Goal: Task Accomplishment & Management: Manage account settings

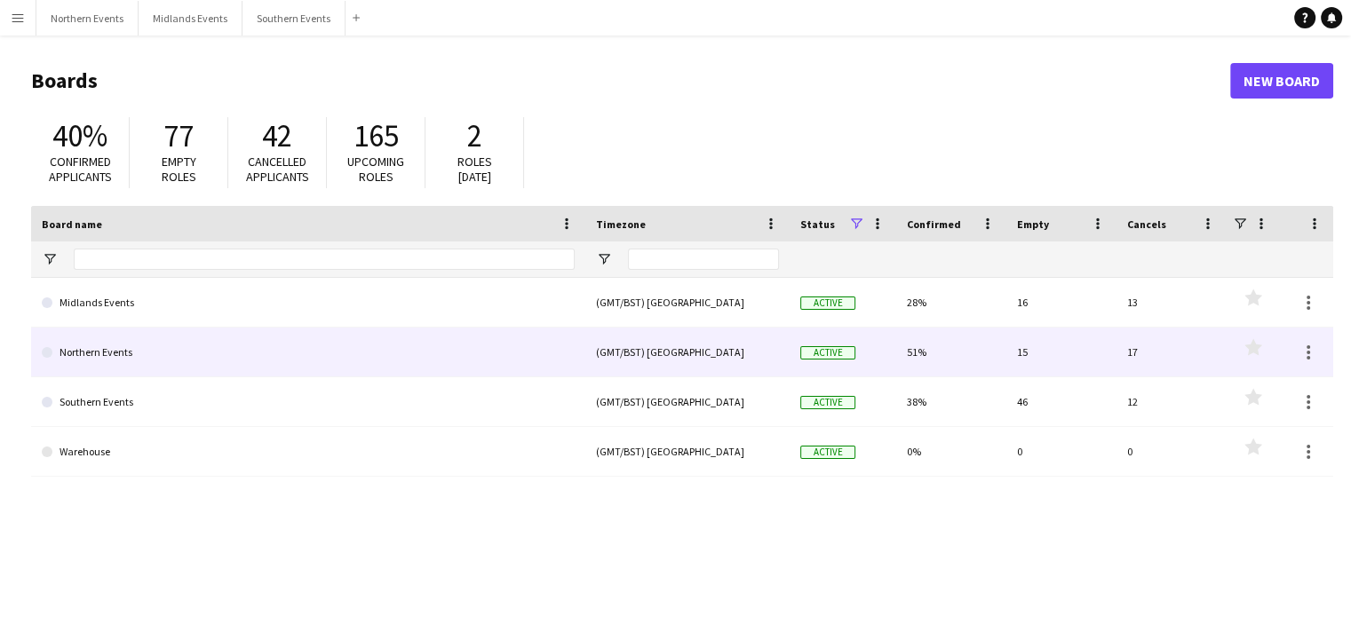
click at [102, 350] on link "Northern Events" at bounding box center [308, 353] width 533 height 50
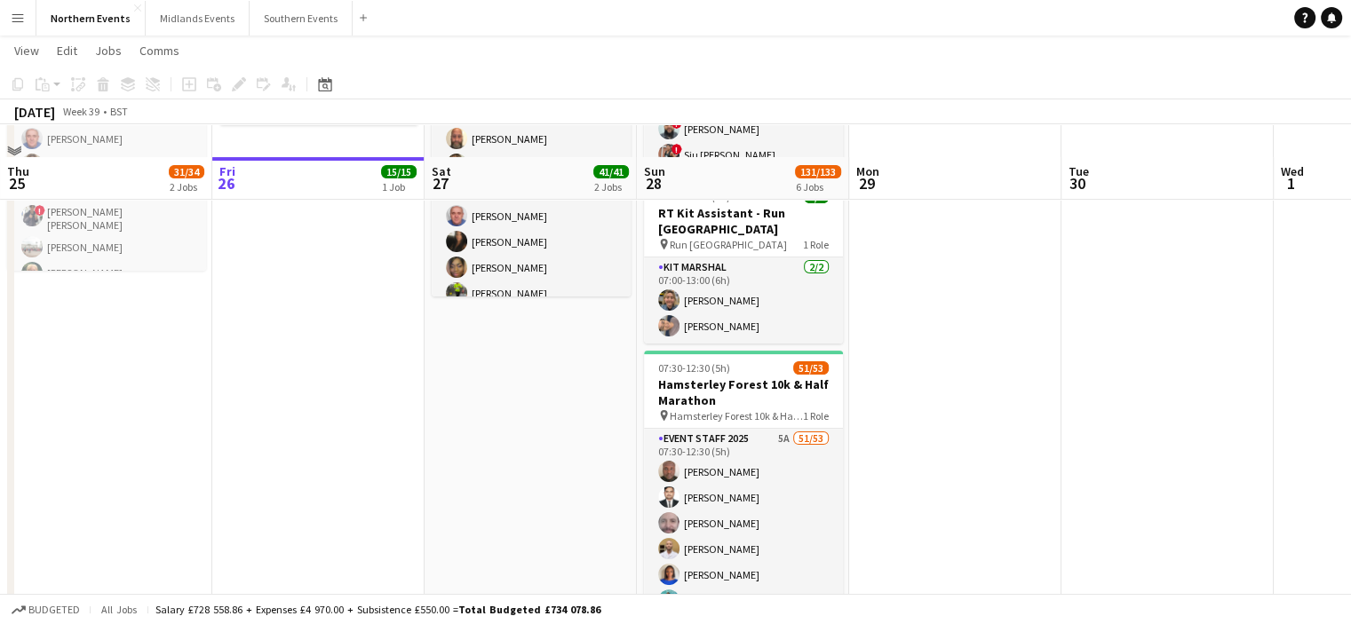
scroll to position [441, 0]
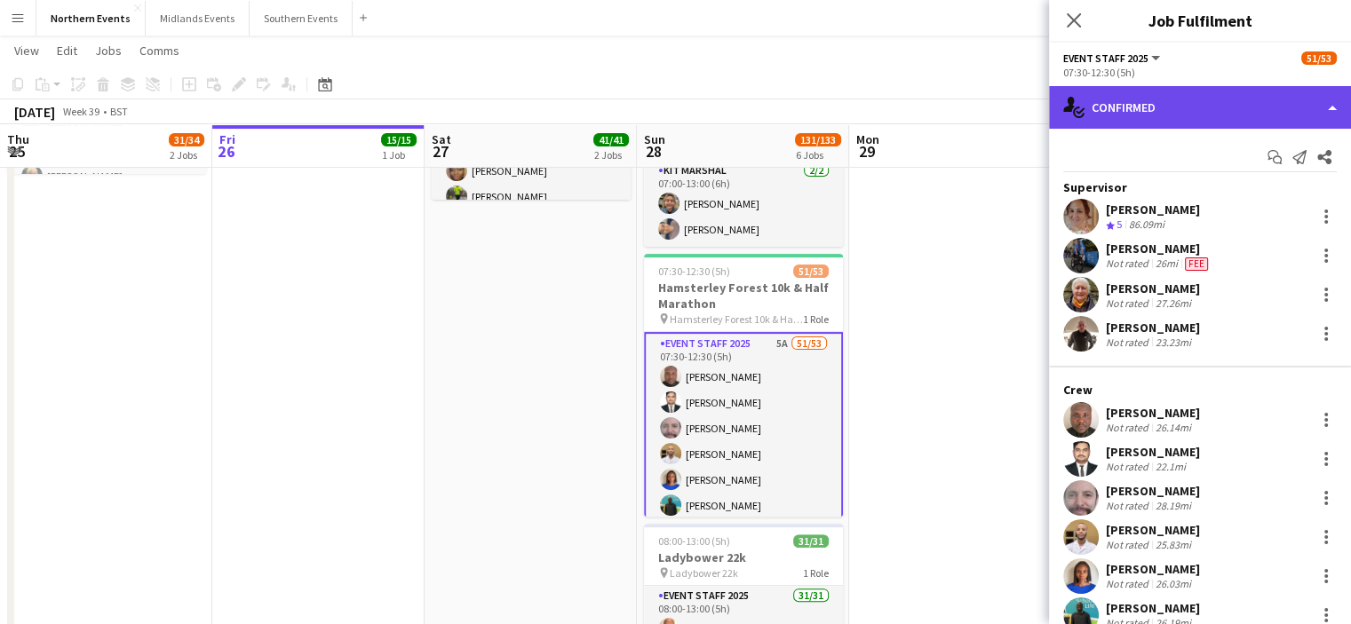
click at [1134, 116] on div "single-neutral-actions-check-2 Confirmed" at bounding box center [1200, 107] width 302 height 43
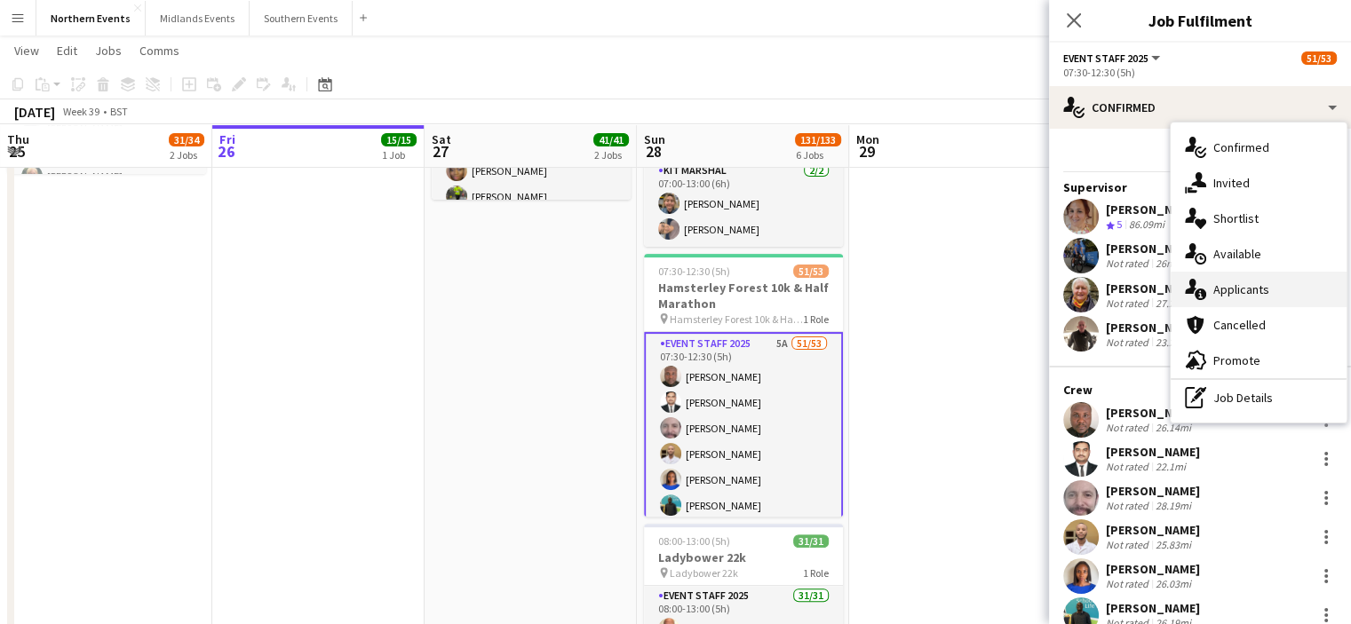
click at [1236, 294] on span "Applicants" at bounding box center [1241, 290] width 56 height 16
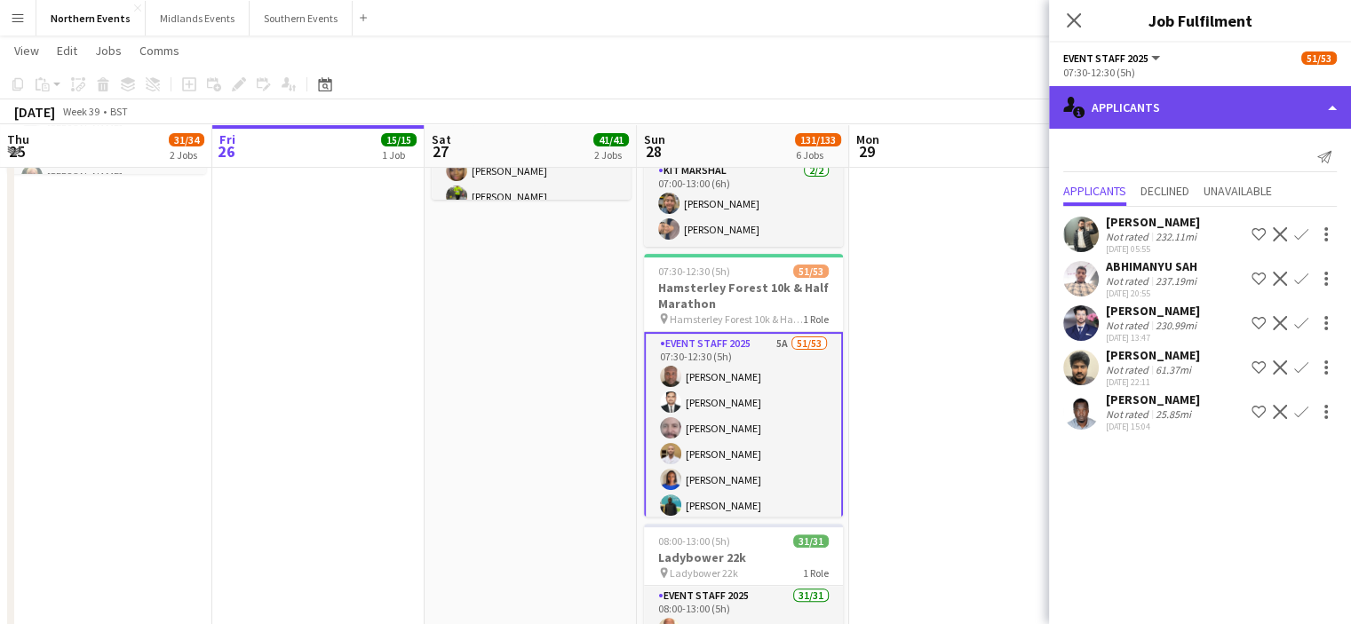
click at [1225, 112] on div "single-neutral-actions-information Applicants" at bounding box center [1200, 107] width 302 height 43
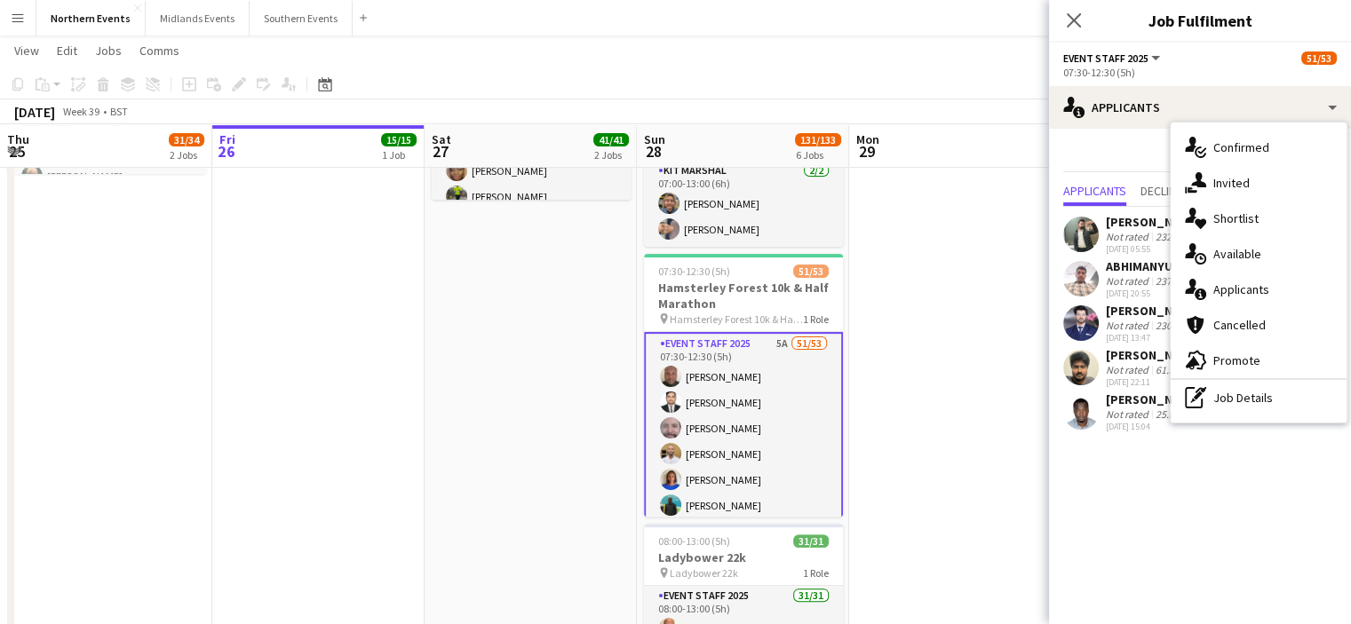
click at [862, 34] on app-navbar "Menu Boards Boards Boards All jobs Status Workforce Workforce My Workforce Recr…" at bounding box center [675, 18] width 1351 height 36
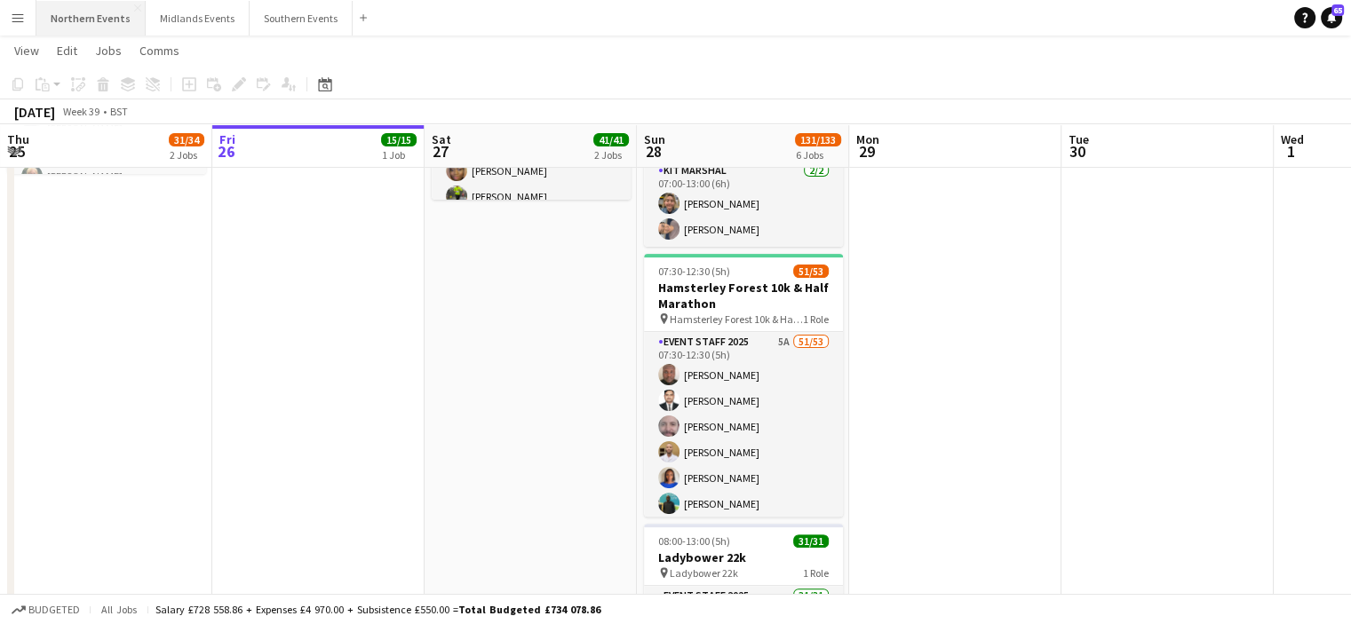
click at [82, 19] on button "Northern Events Close" at bounding box center [90, 18] width 109 height 35
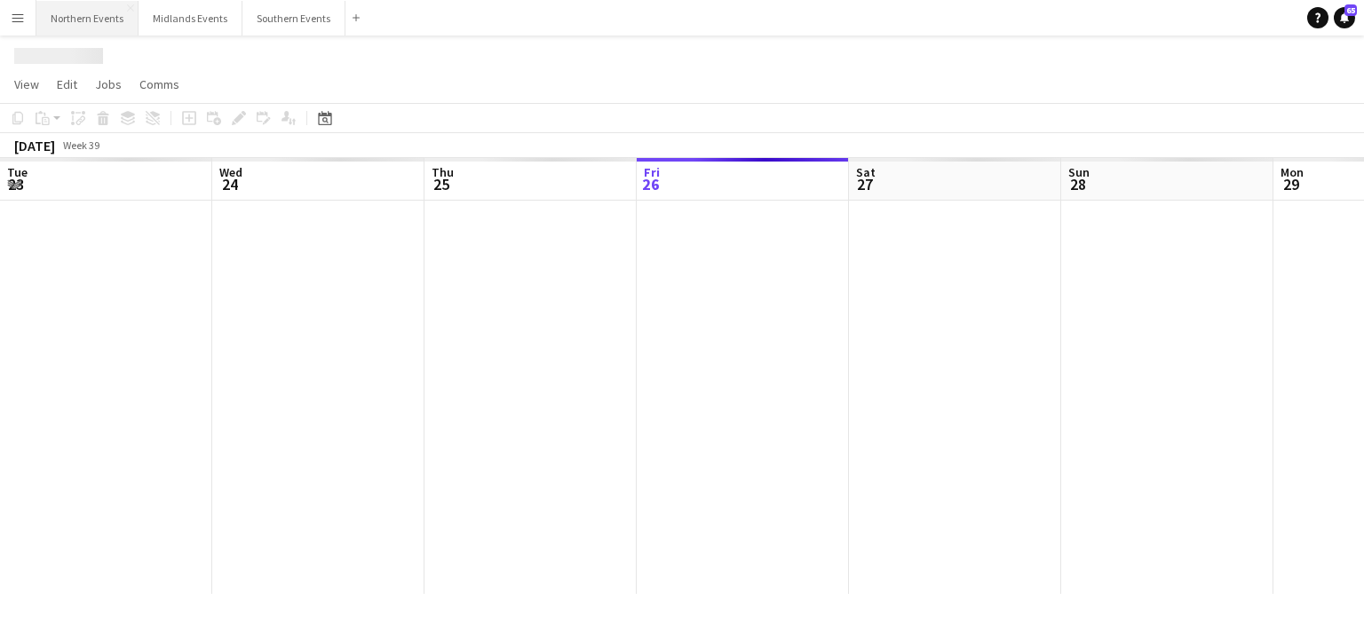
scroll to position [0, 425]
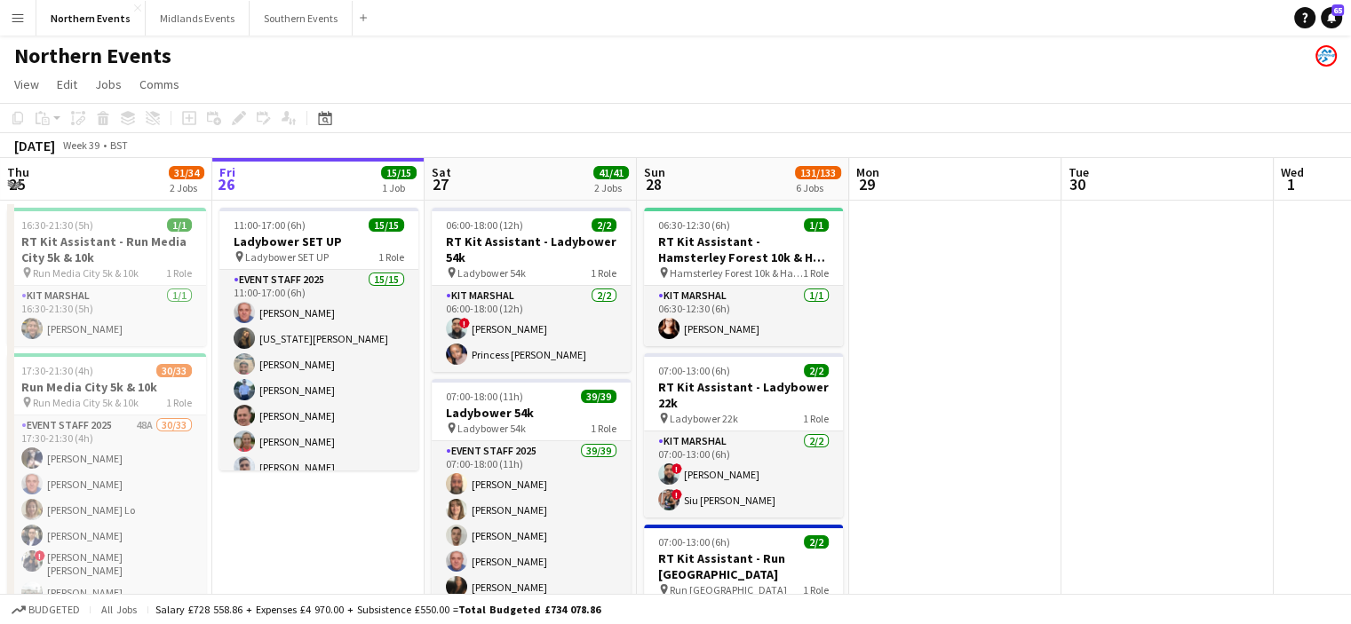
click at [21, 20] on app-icon "Menu" at bounding box center [18, 18] width 14 height 14
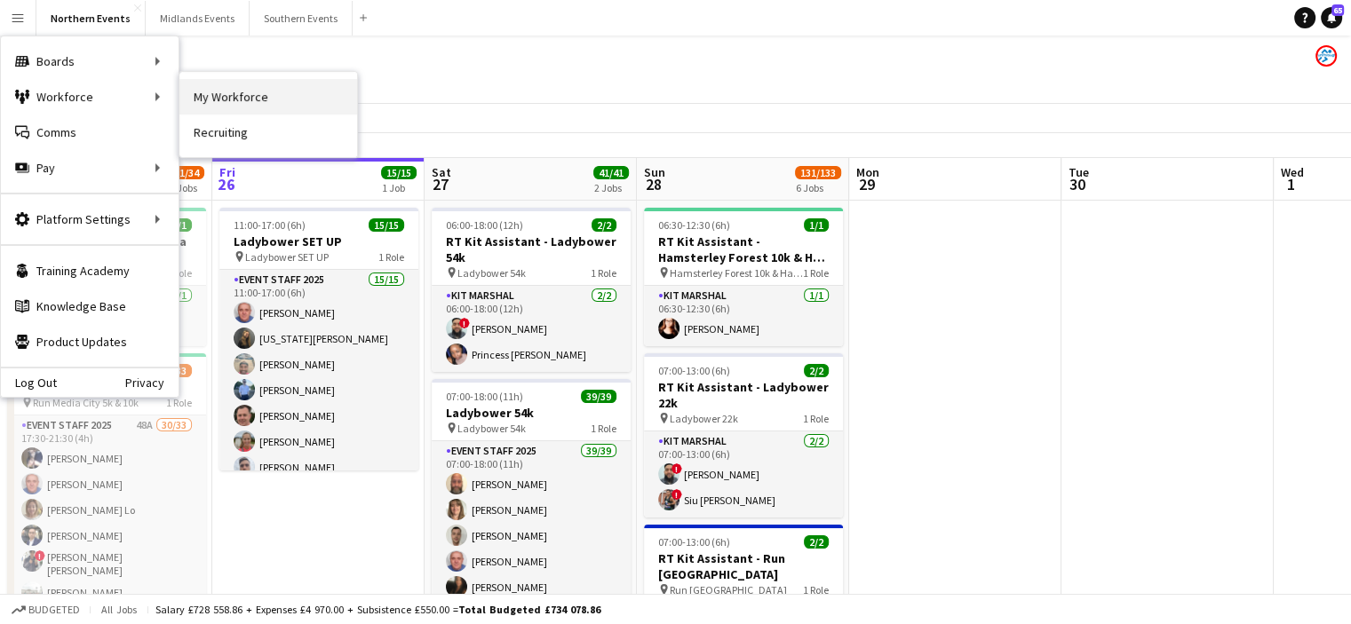
click at [211, 102] on link "My Workforce" at bounding box center [268, 97] width 178 height 36
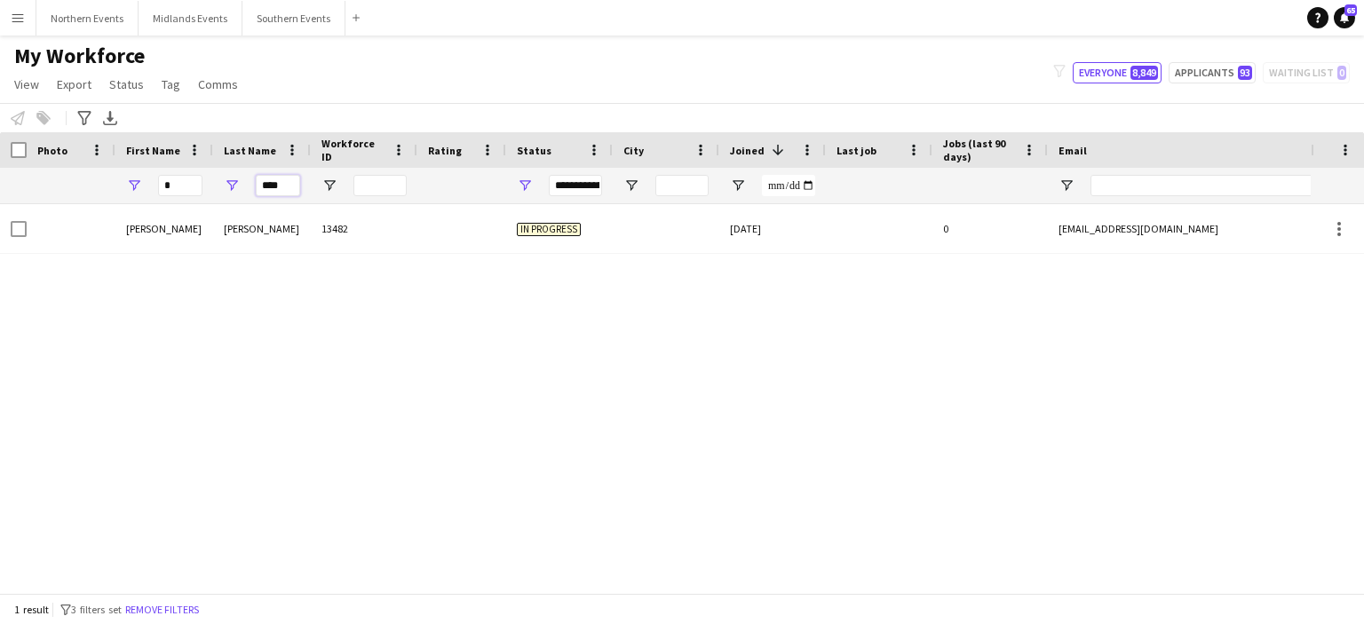
click at [283, 185] on input "****" at bounding box center [278, 185] width 44 height 21
drag, startPoint x: 283, startPoint y: 185, endPoint x: 235, endPoint y: 201, distance: 51.4
click at [235, 201] on div "*****" at bounding box center [262, 186] width 98 height 36
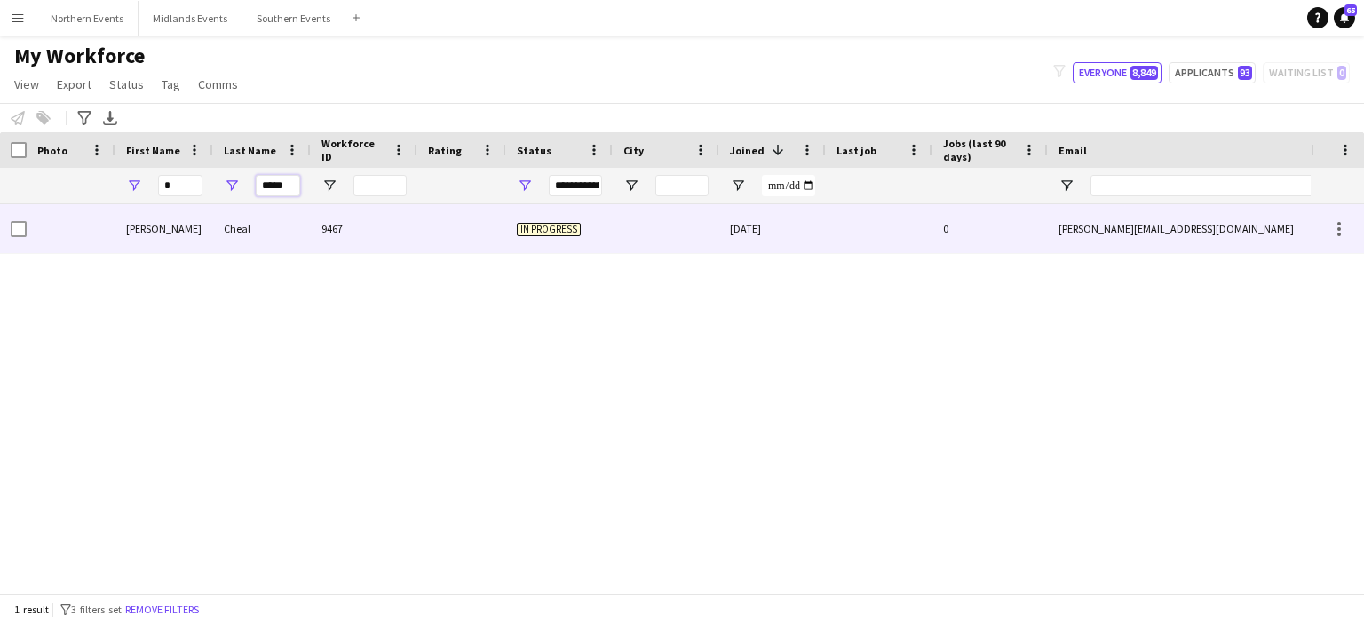
type input "*"
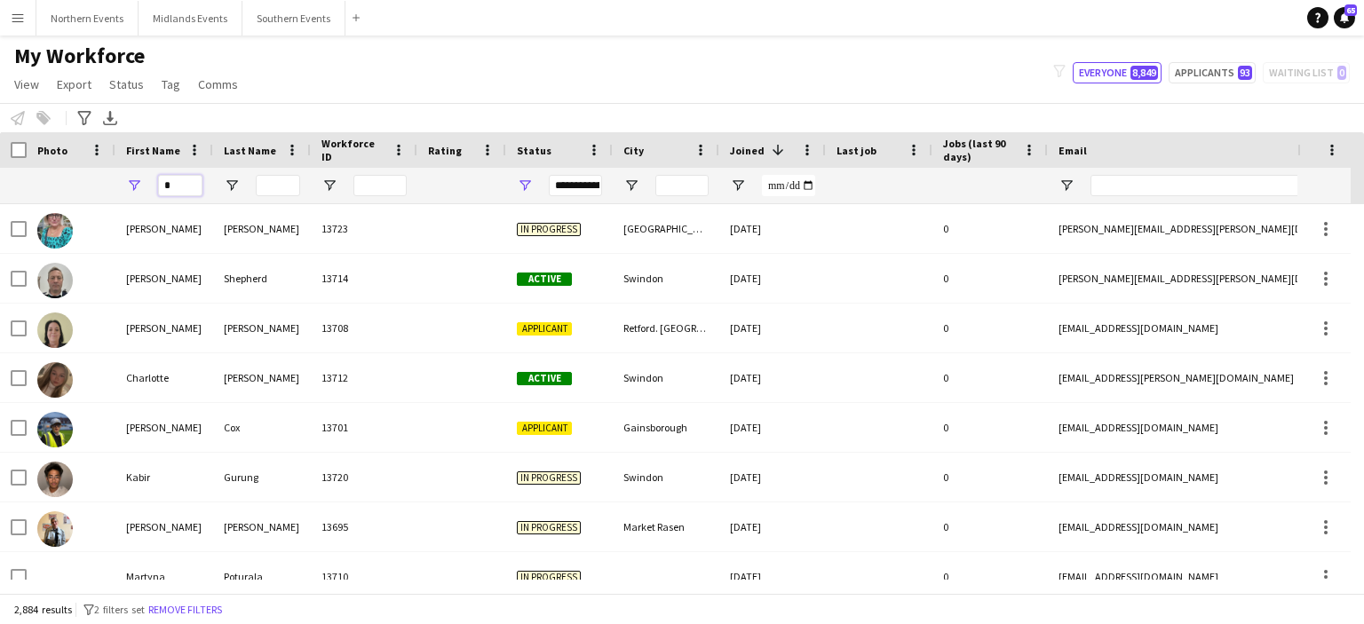
click at [185, 187] on input "*" at bounding box center [180, 185] width 44 height 21
type input "*******"
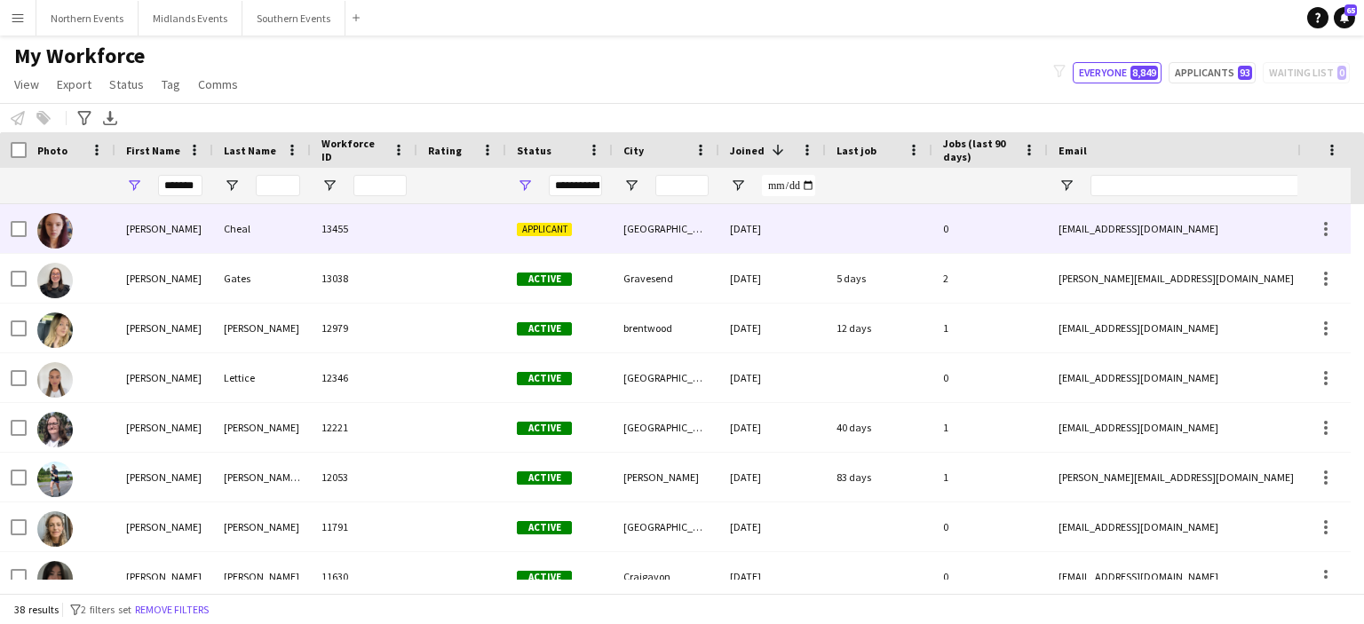
click at [146, 227] on div "[PERSON_NAME]" at bounding box center [164, 228] width 98 height 49
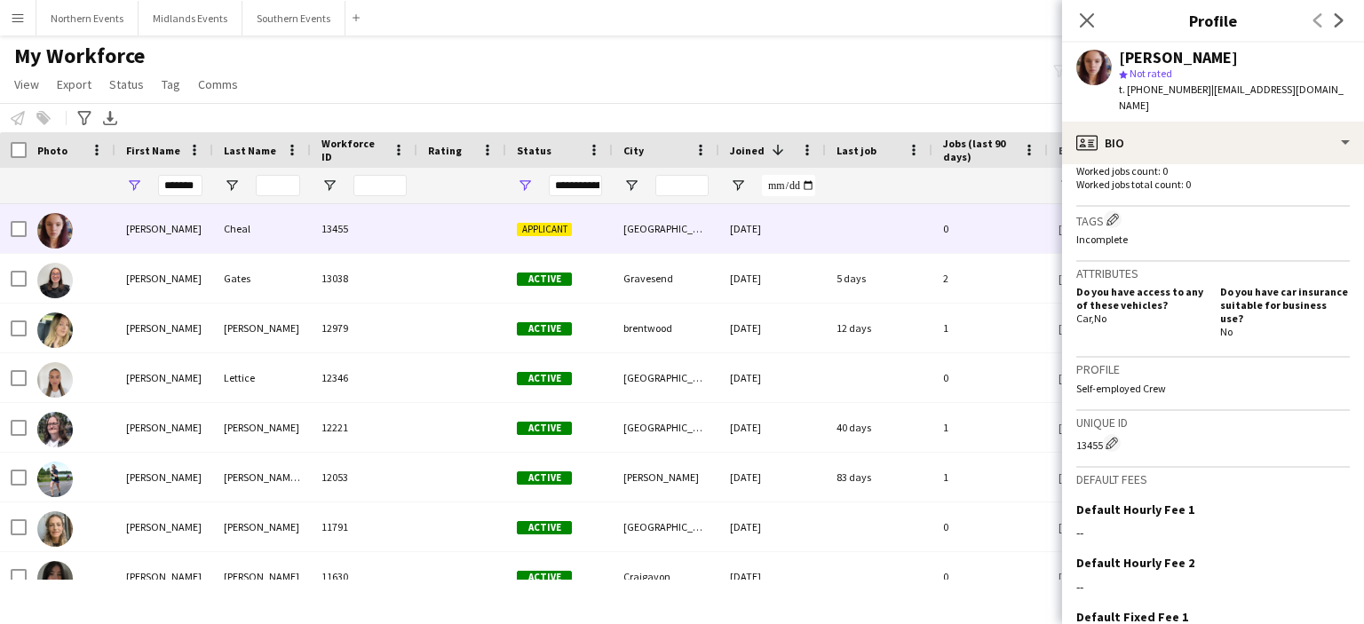
scroll to position [520, 0]
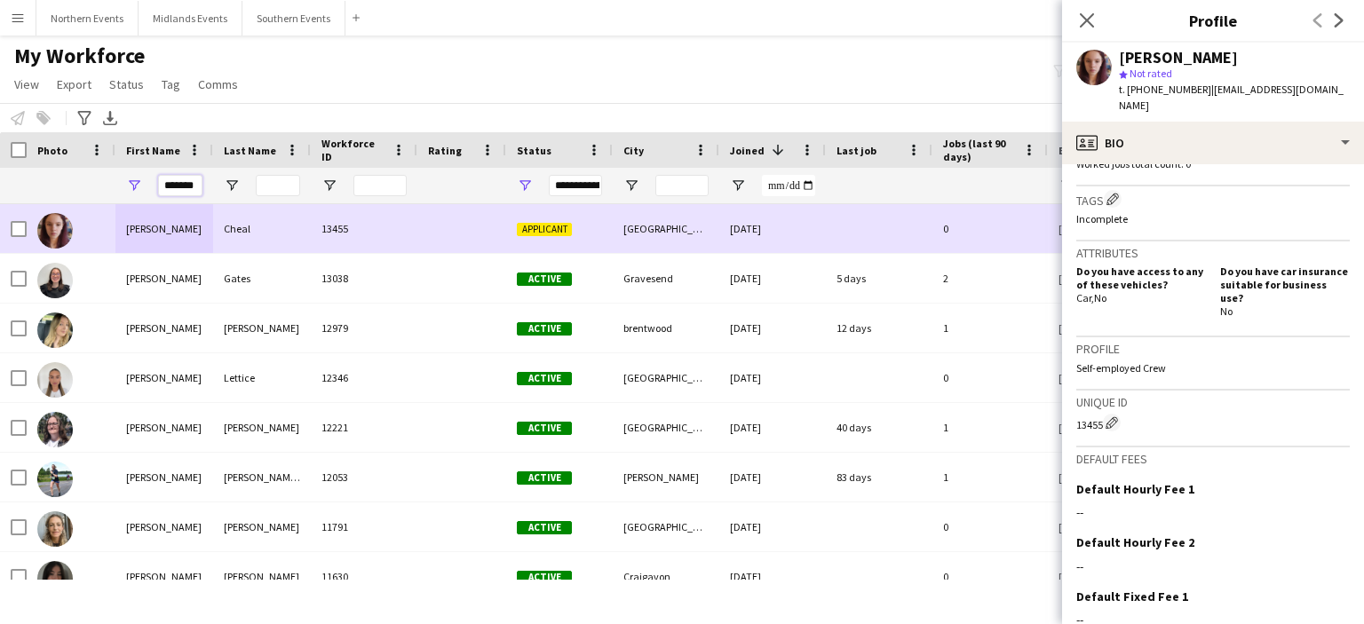
drag, startPoint x: 195, startPoint y: 182, endPoint x: 60, endPoint y: 242, distance: 148.7
click at [60, 242] on div "Workforce Details Photo First Name" at bounding box center [682, 362] width 1364 height 461
click at [274, 184] on input "Last Name Filter Input" at bounding box center [278, 185] width 44 height 21
click at [271, 189] on input "Last Name Filter Input" at bounding box center [278, 185] width 44 height 21
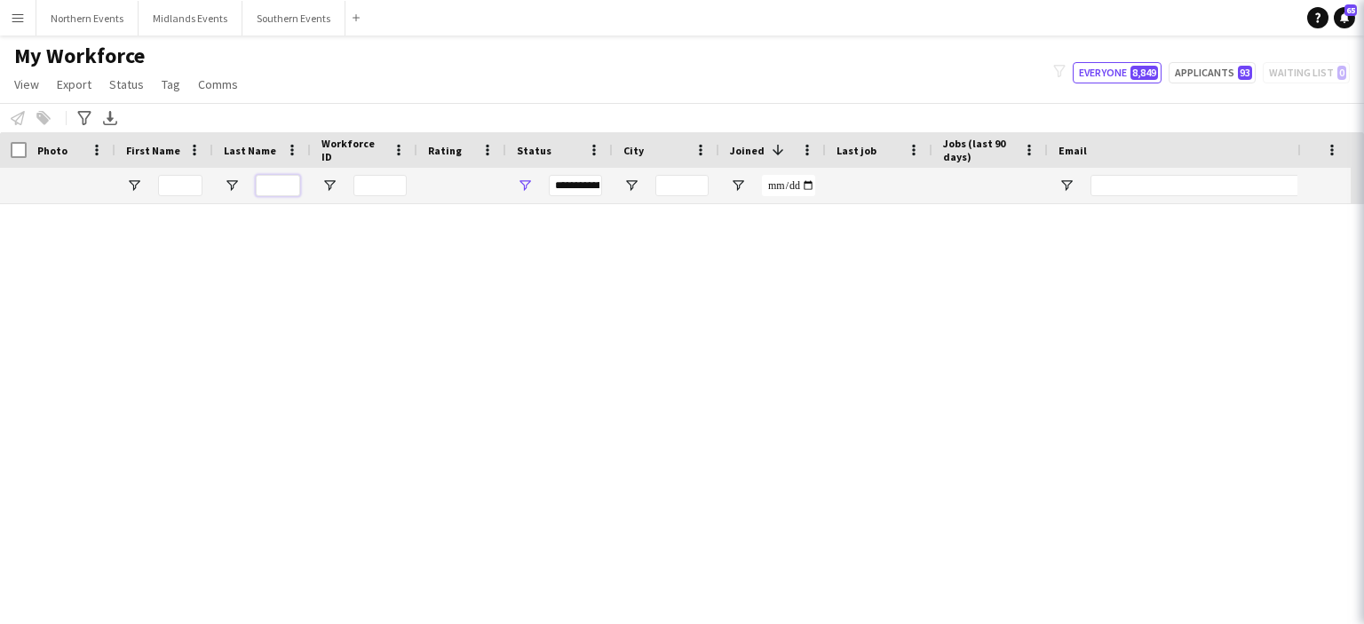
click at [266, 190] on input "Last Name Filter Input" at bounding box center [278, 185] width 44 height 21
paste input "*********"
click at [274, 190] on input "*********" at bounding box center [278, 185] width 44 height 21
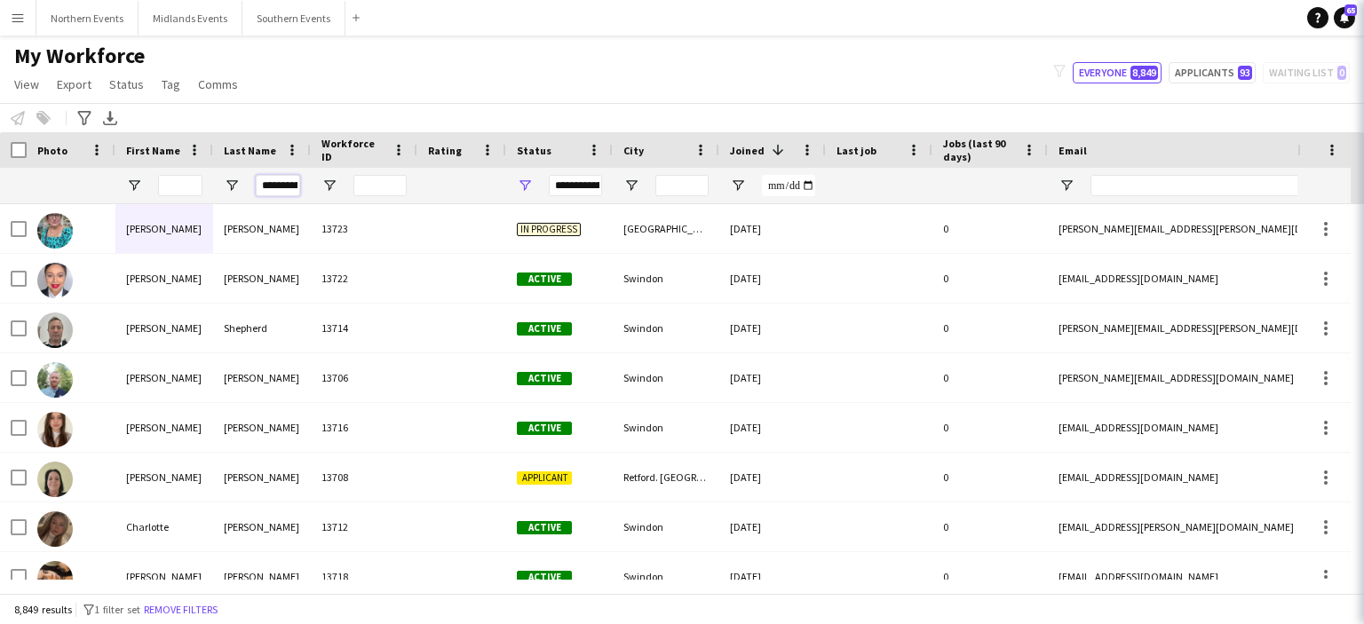
scroll to position [0, 0]
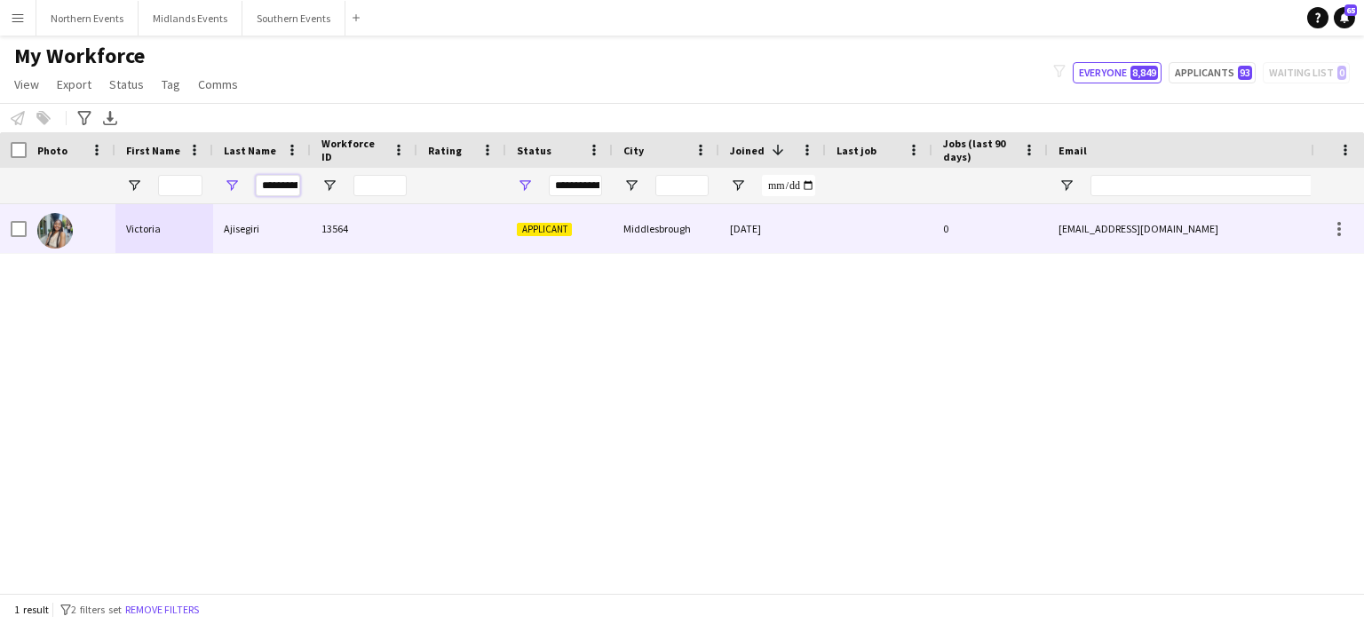
type input "*********"
click at [250, 229] on div "Ajisegiri" at bounding box center [262, 228] width 98 height 49
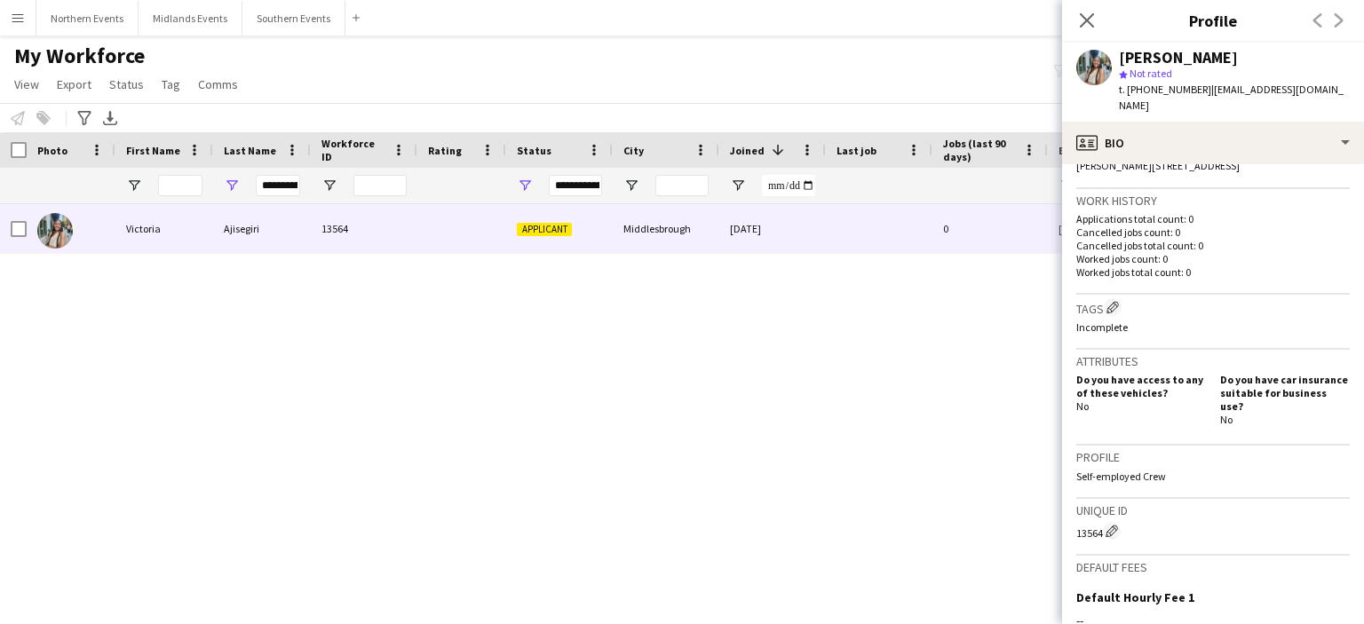
scroll to position [310, 0]
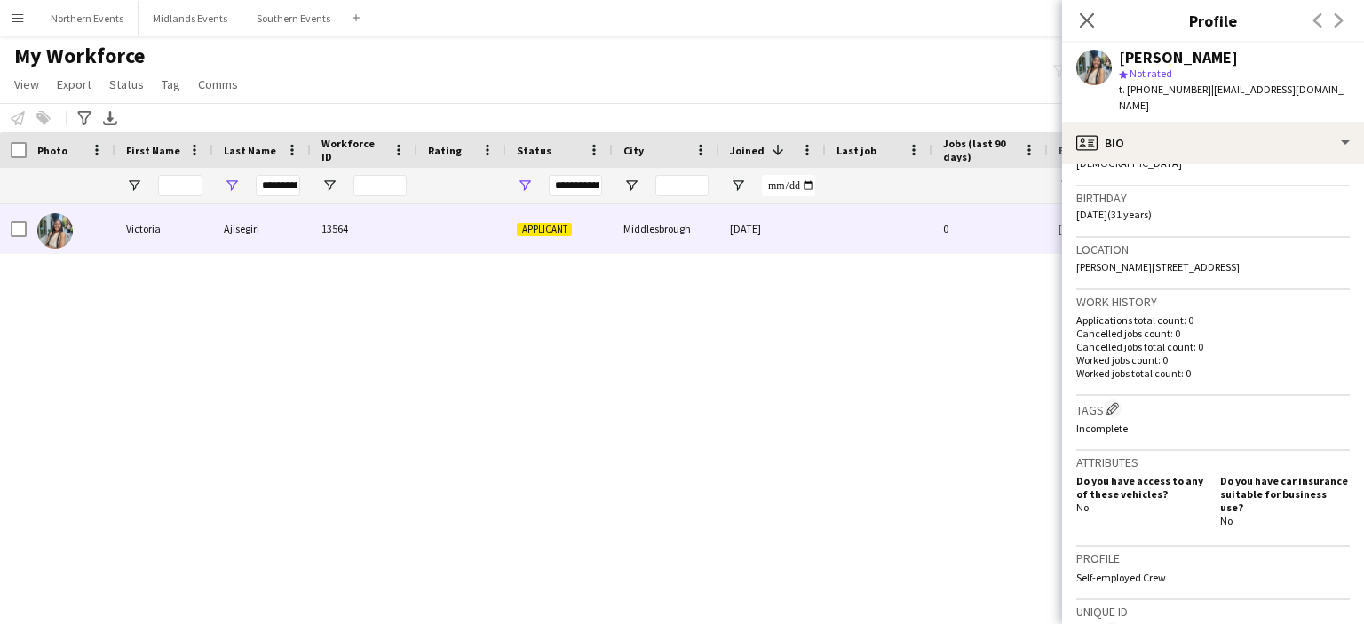
click at [15, 13] on app-icon "Menu" at bounding box center [18, 18] width 14 height 14
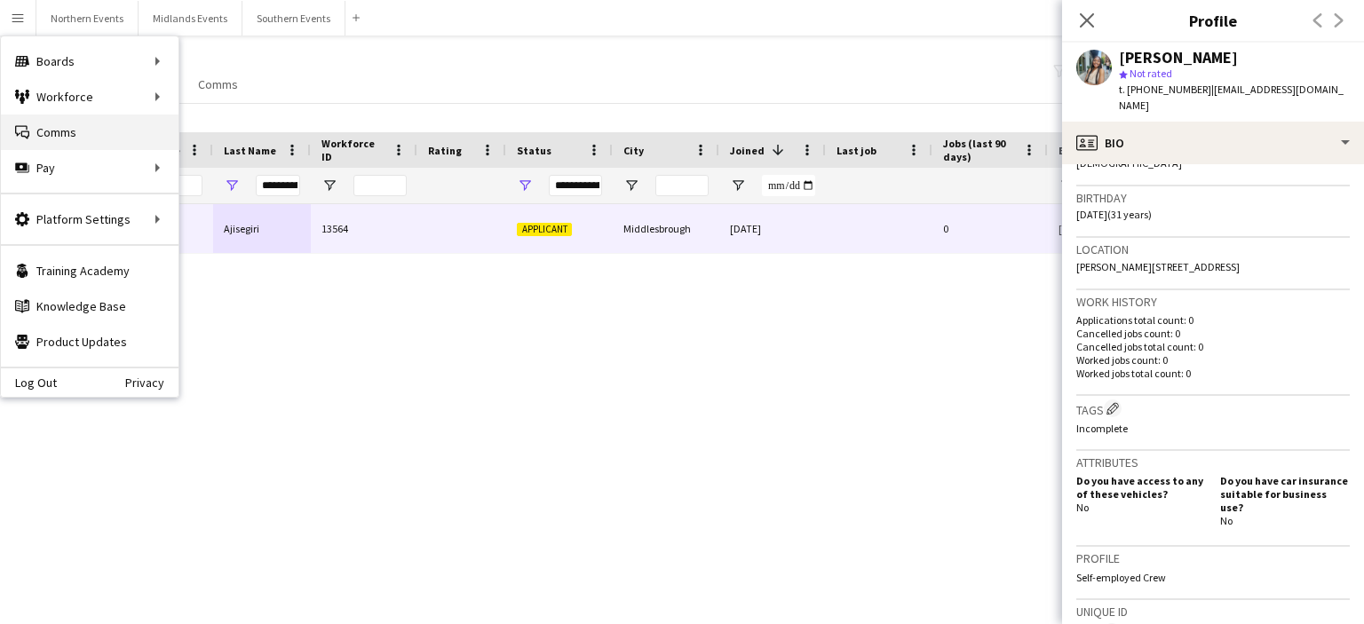
click at [68, 128] on link "Comms Comms" at bounding box center [90, 133] width 178 height 36
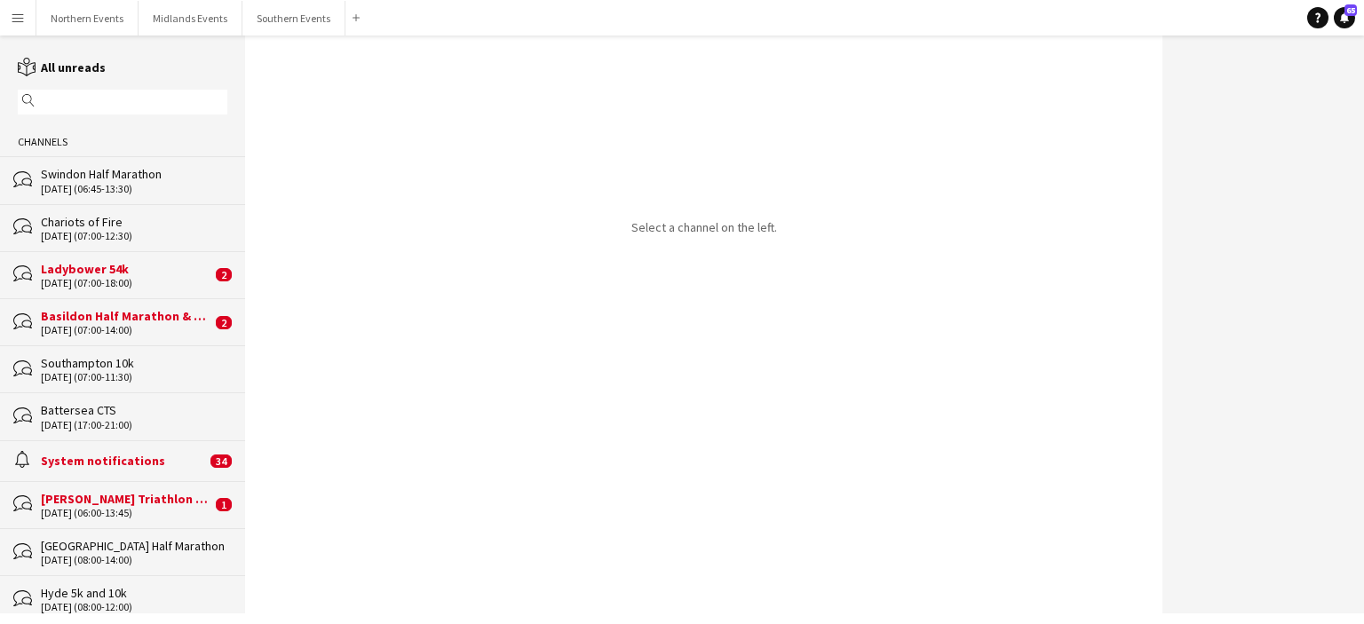
click at [135, 94] on input "text" at bounding box center [131, 102] width 184 height 16
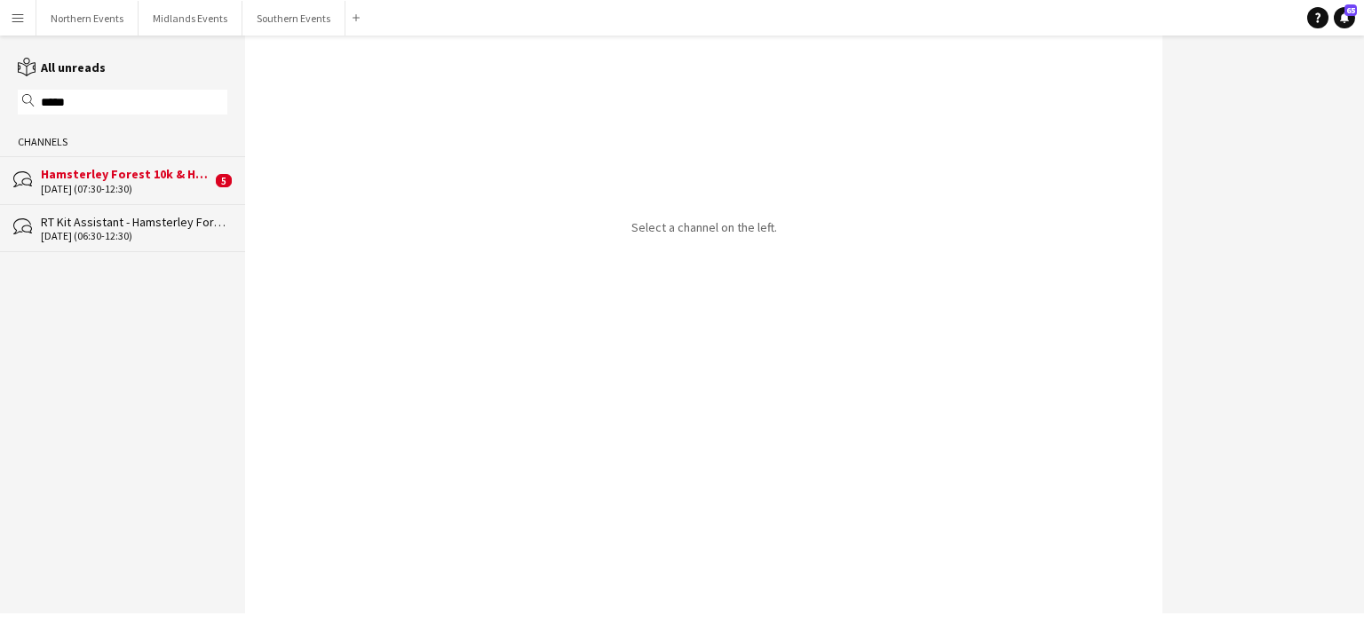
type input "*****"
click at [128, 173] on div "Hamsterley Forest 10k & Half Marathon" at bounding box center [126, 174] width 171 height 16
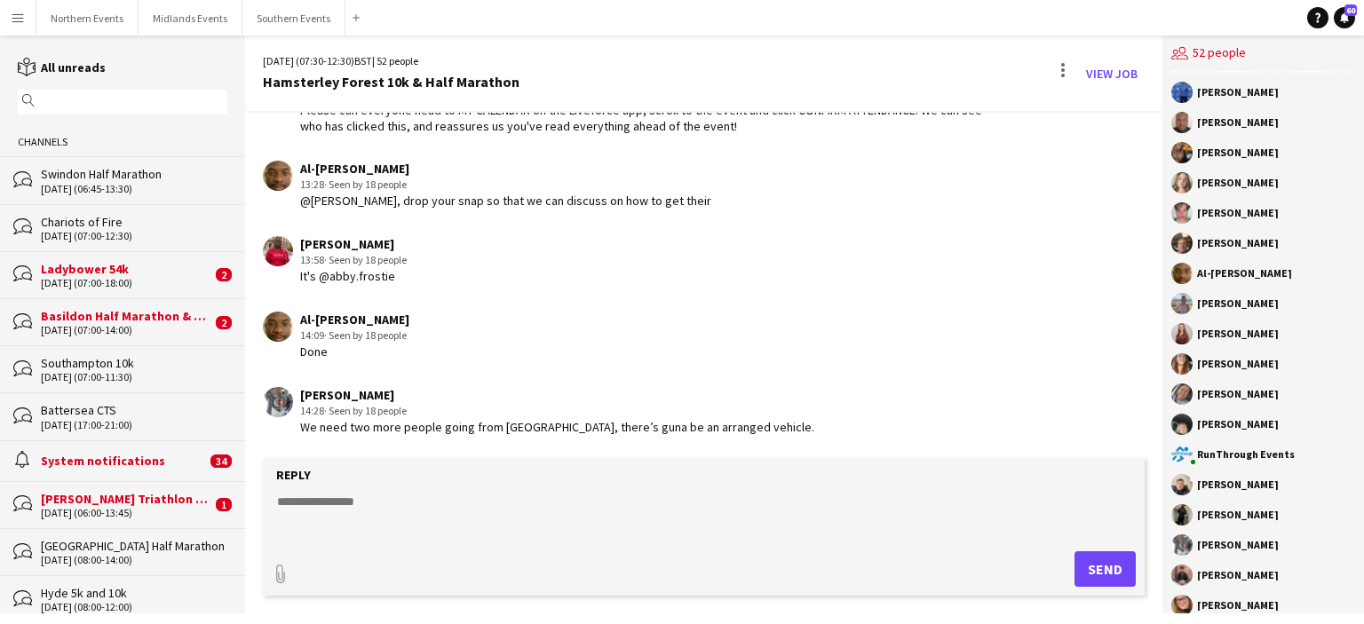
scroll to position [2254, 0]
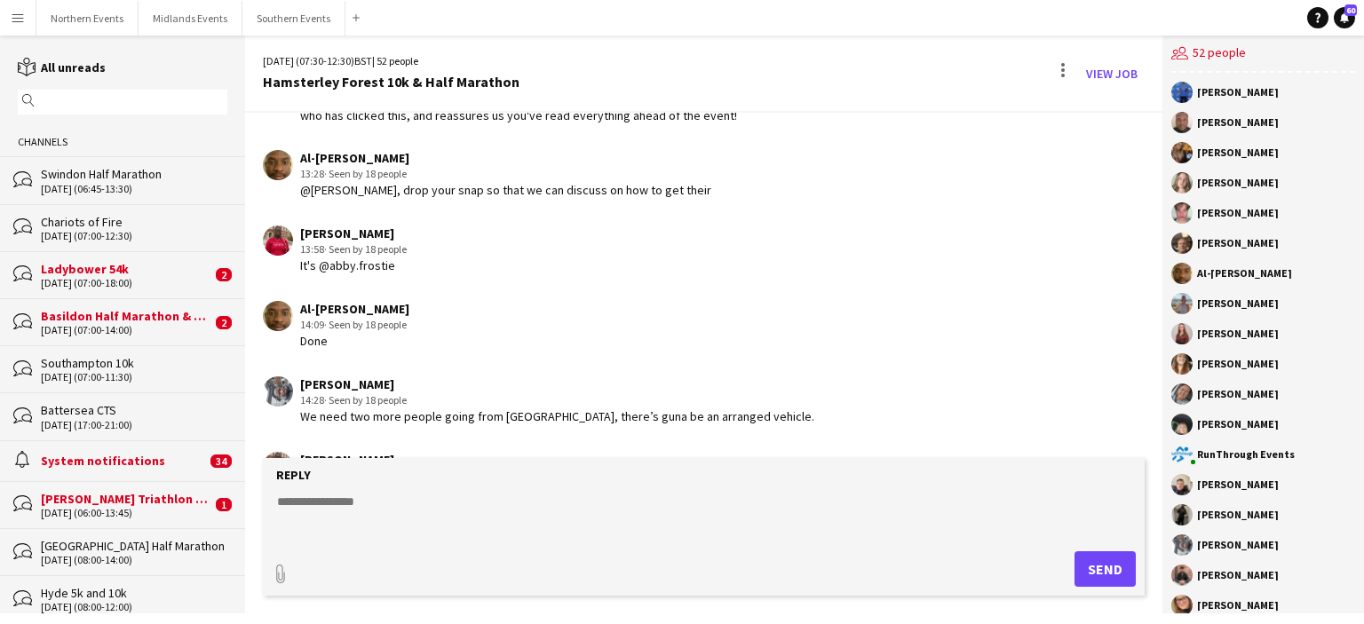
click at [633, 465] on form "Reply paperclip Send" at bounding box center [704, 527] width 882 height 138
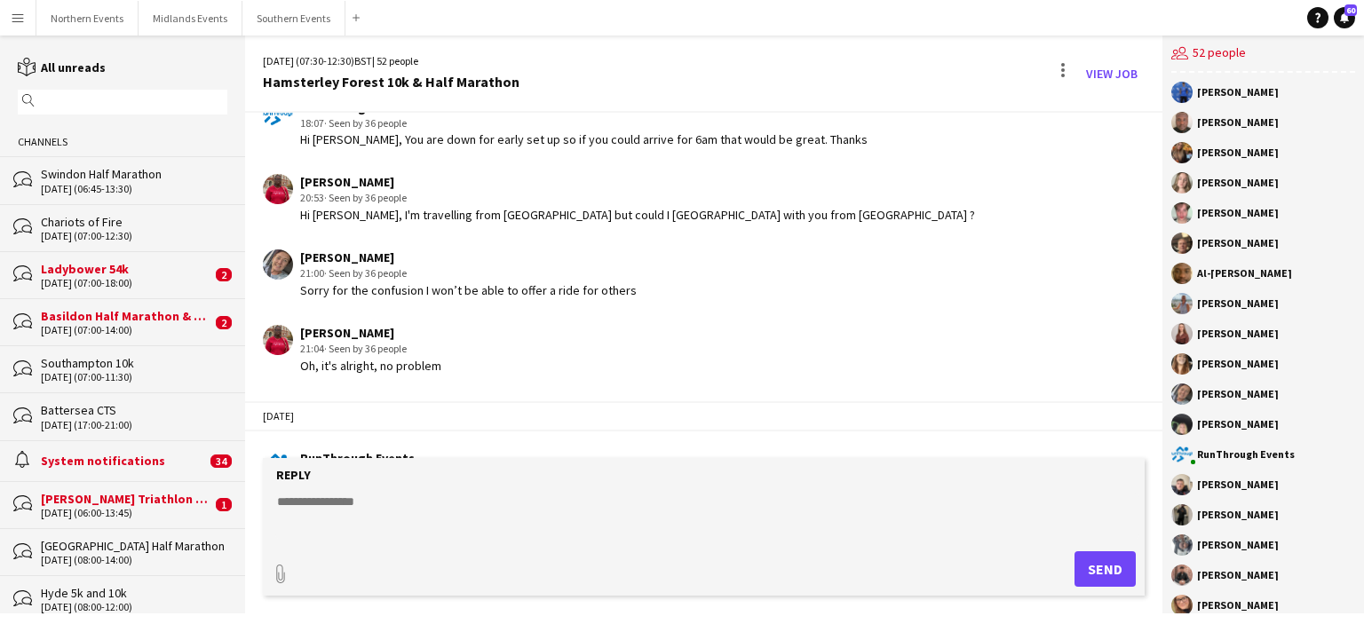
scroll to position [0, 0]
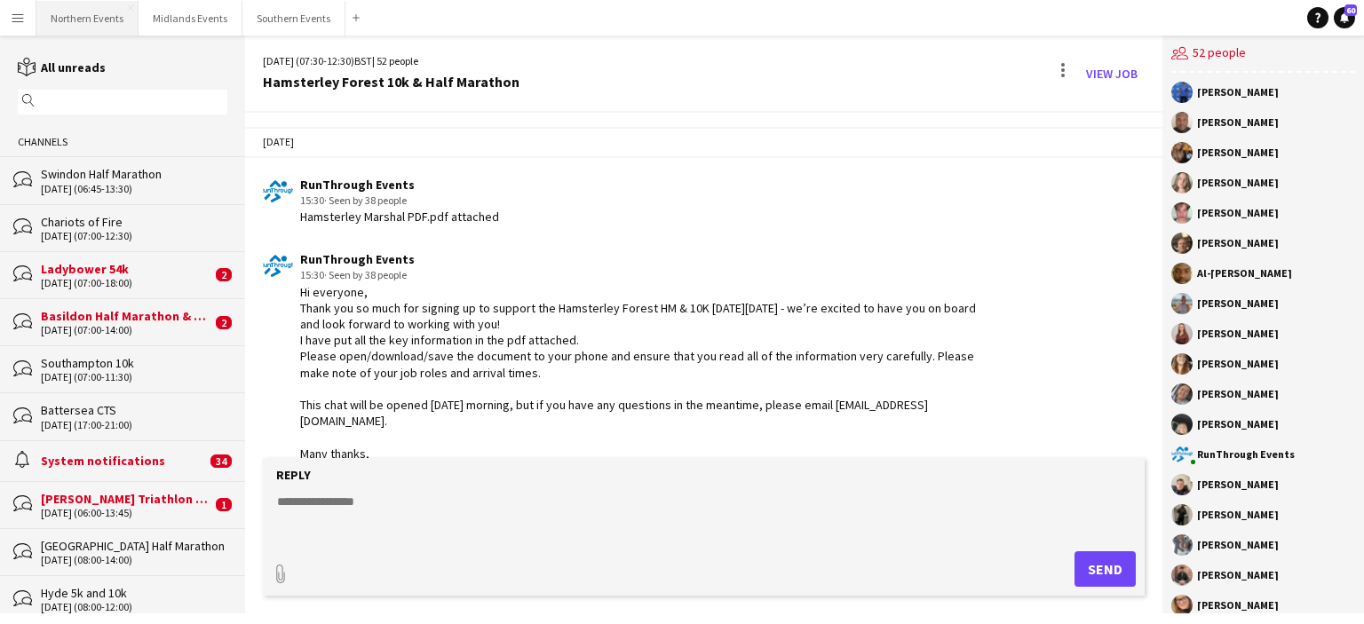
click at [101, 20] on button "Northern Events Close" at bounding box center [87, 18] width 102 height 35
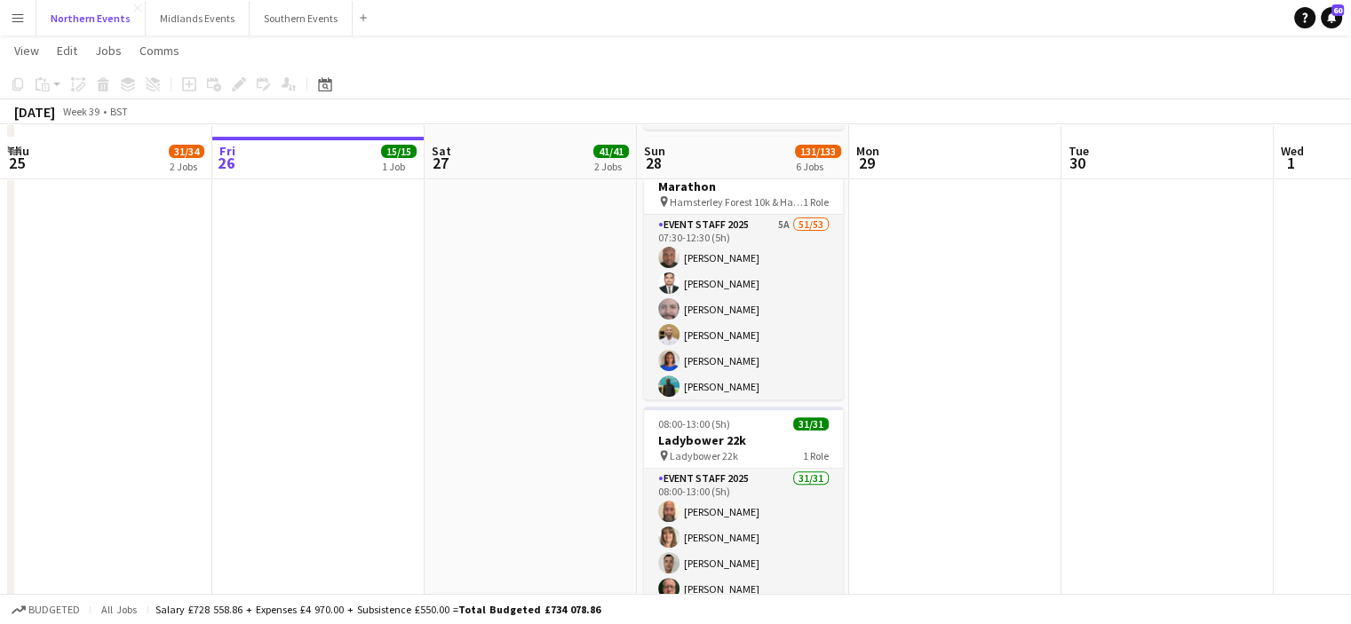
scroll to position [569, 0]
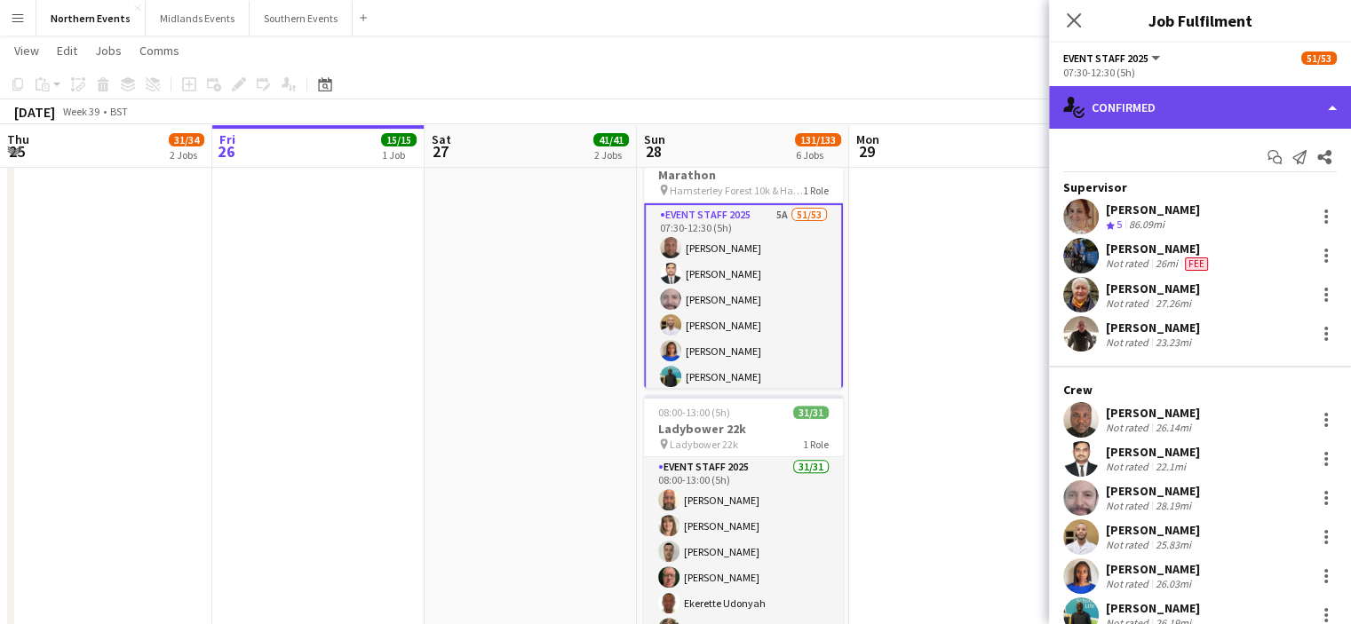
click at [1137, 116] on div "single-neutral-actions-check-2 Confirmed" at bounding box center [1200, 107] width 302 height 43
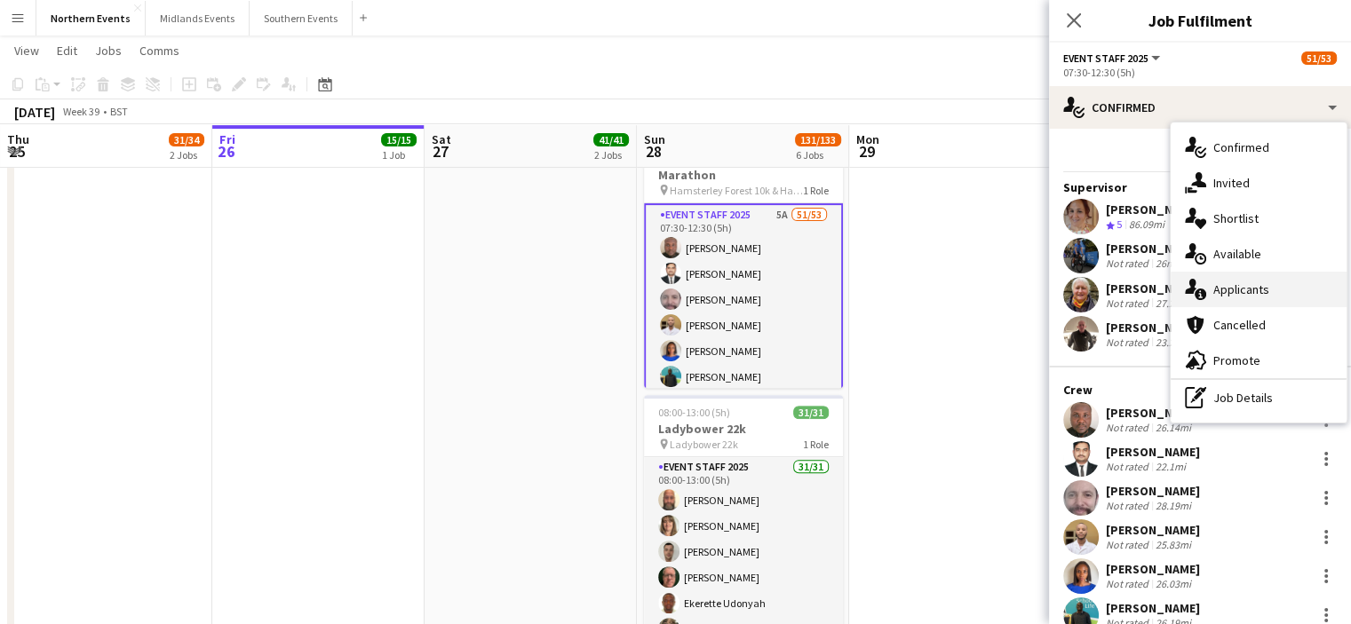
click at [1204, 293] on icon at bounding box center [1201, 295] width 12 height 12
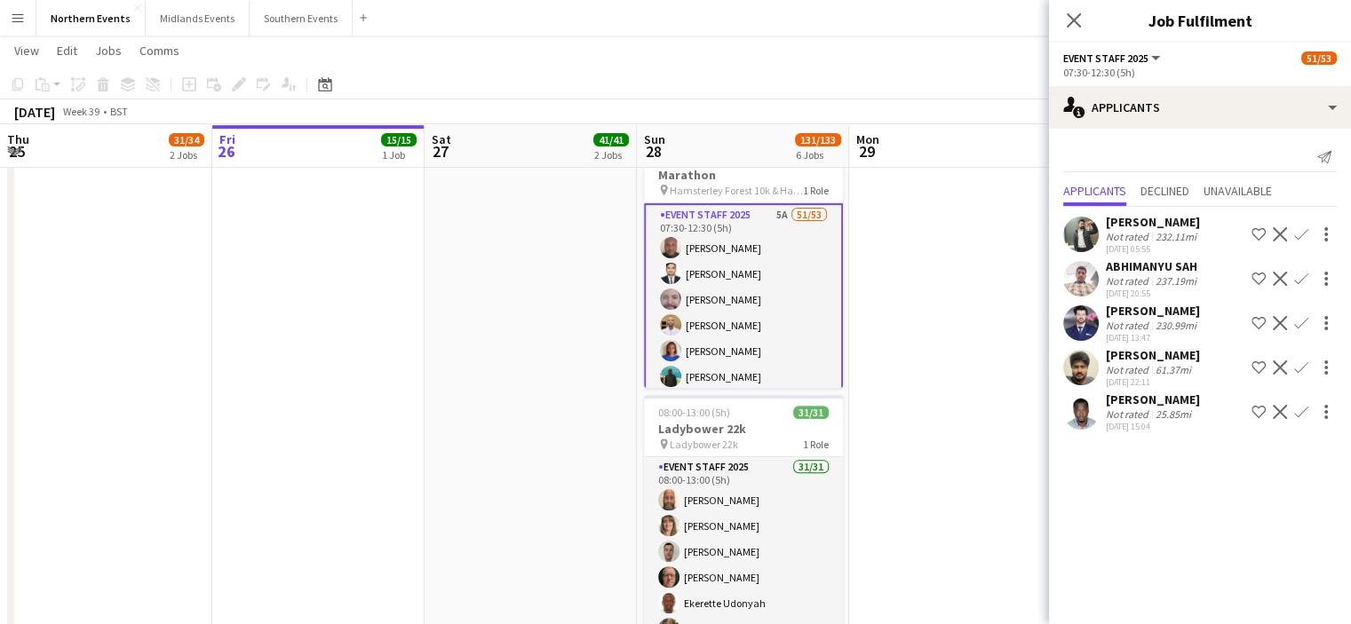
click at [1169, 421] on div "25.85mi" at bounding box center [1173, 414] width 43 height 13
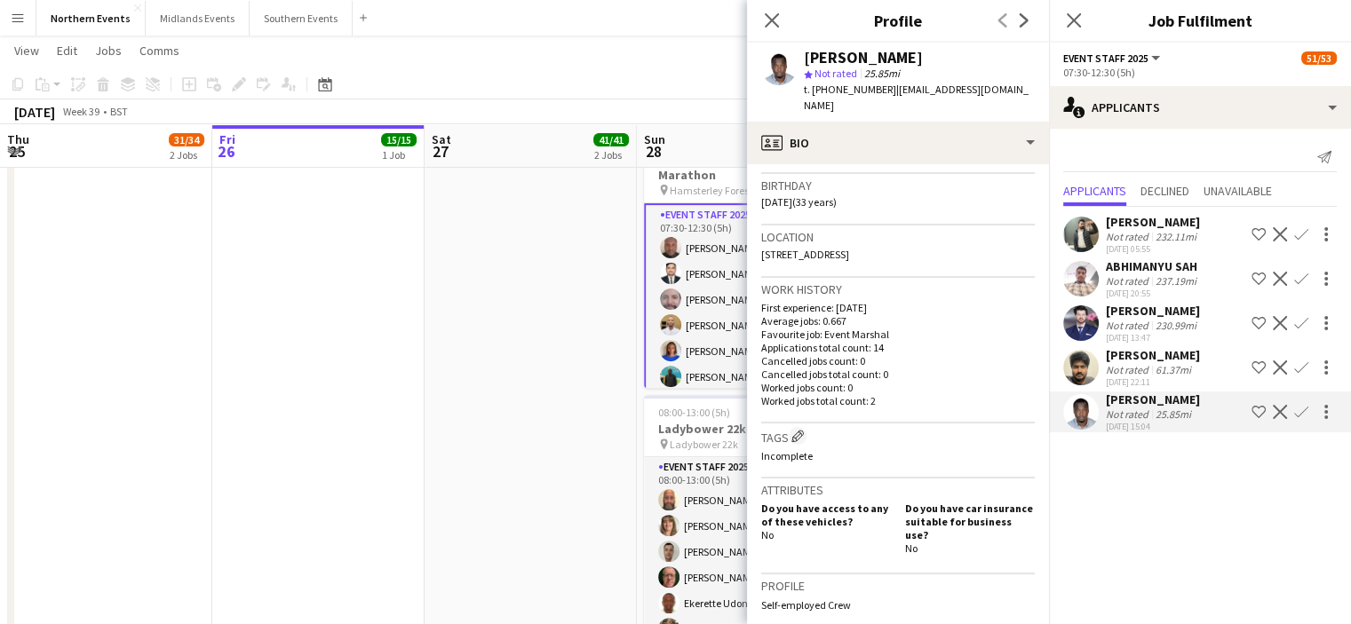
scroll to position [383, 0]
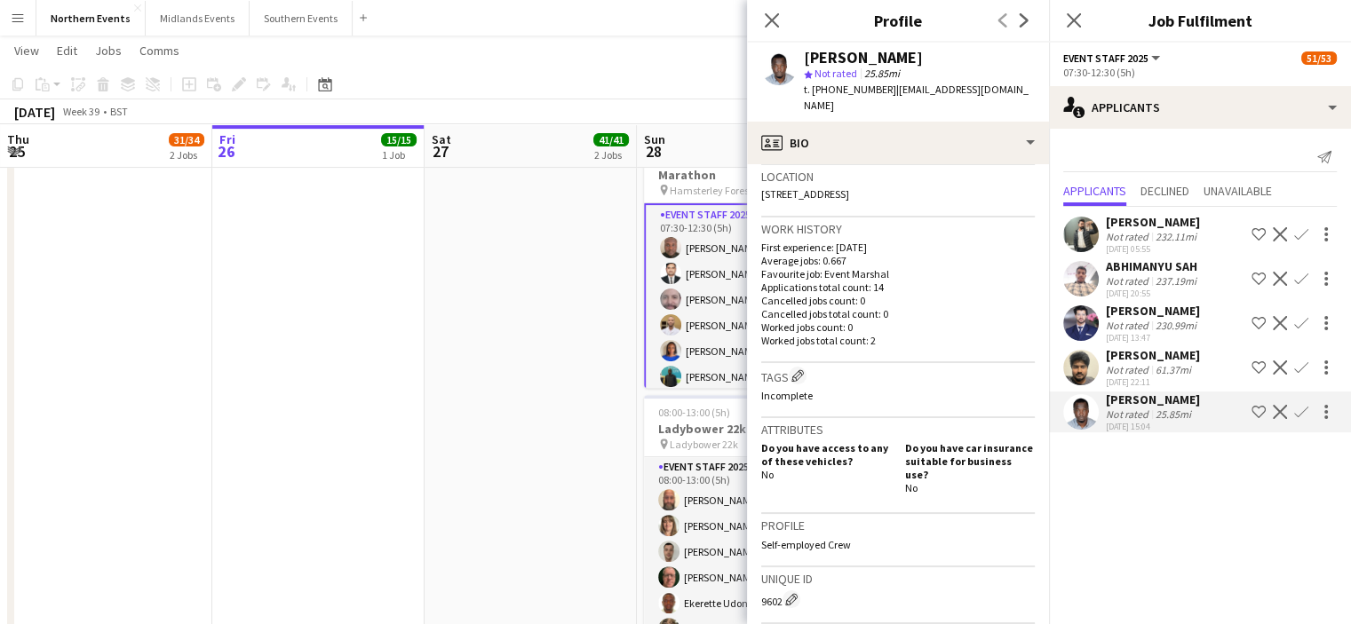
click at [1082, 34] on div "Close pop-in" at bounding box center [1074, 20] width 50 height 41
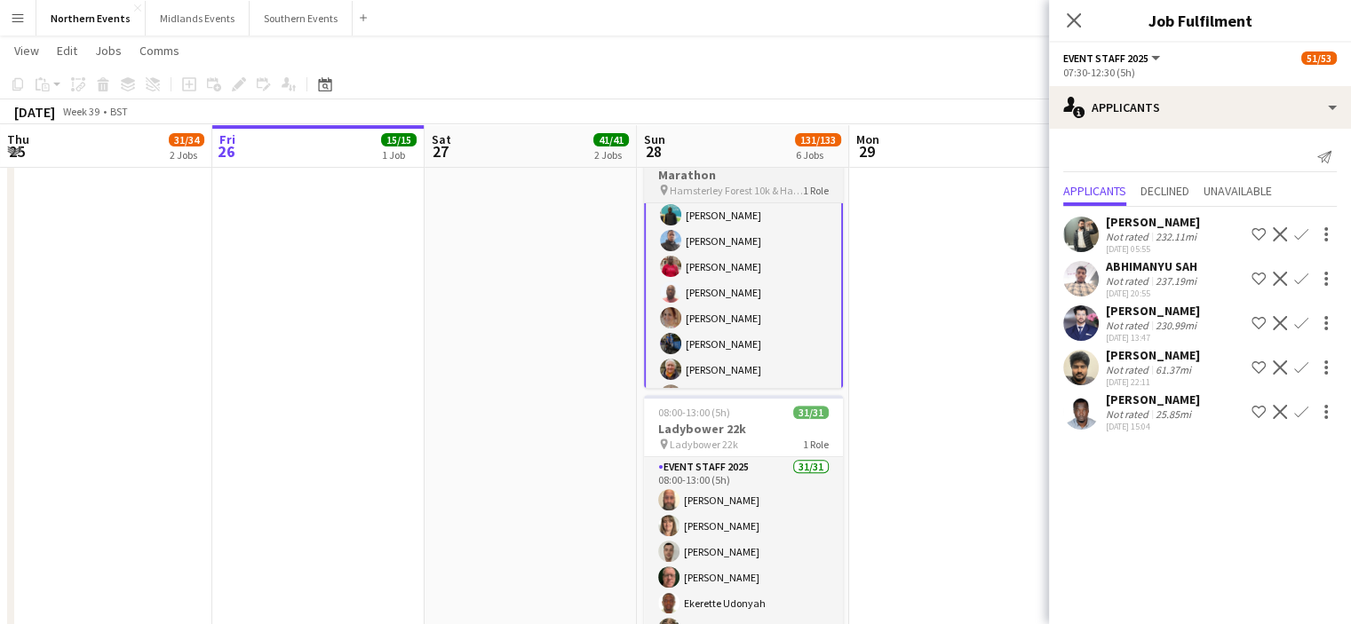
scroll to position [0, 0]
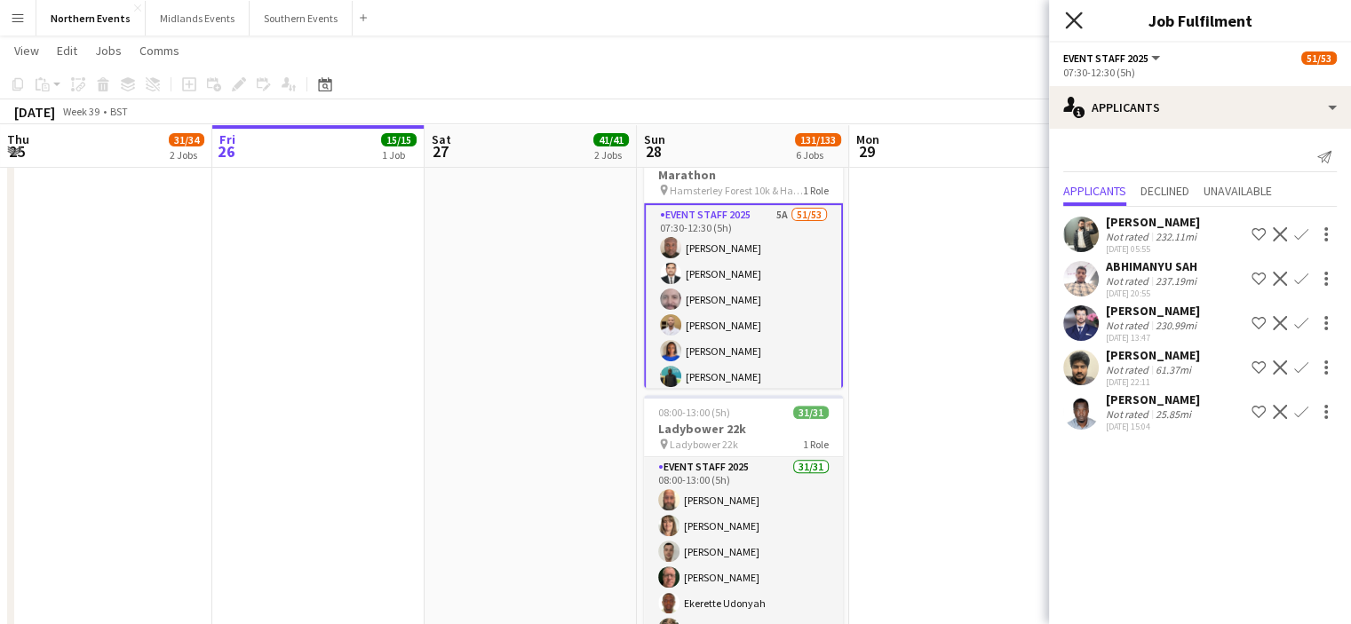
click at [1069, 17] on icon at bounding box center [1073, 20] width 17 height 17
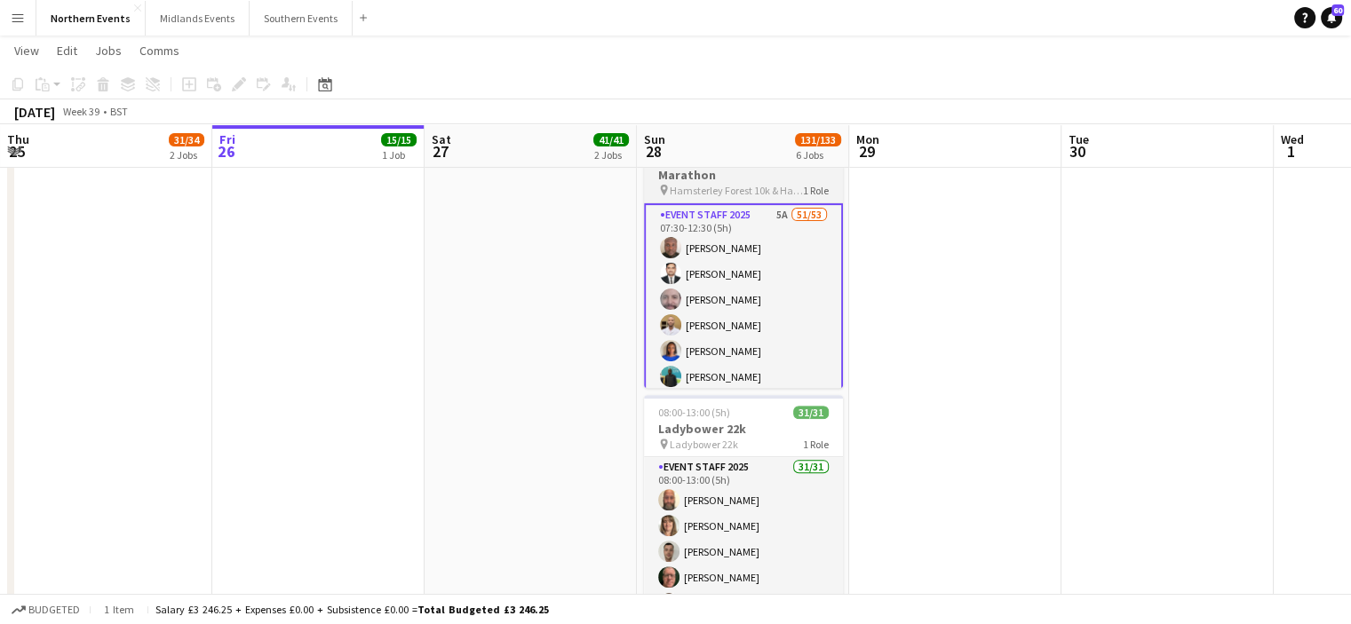
click at [710, 191] on span "Hamsterley Forest 10k & Half Marathon" at bounding box center [736, 190] width 133 height 13
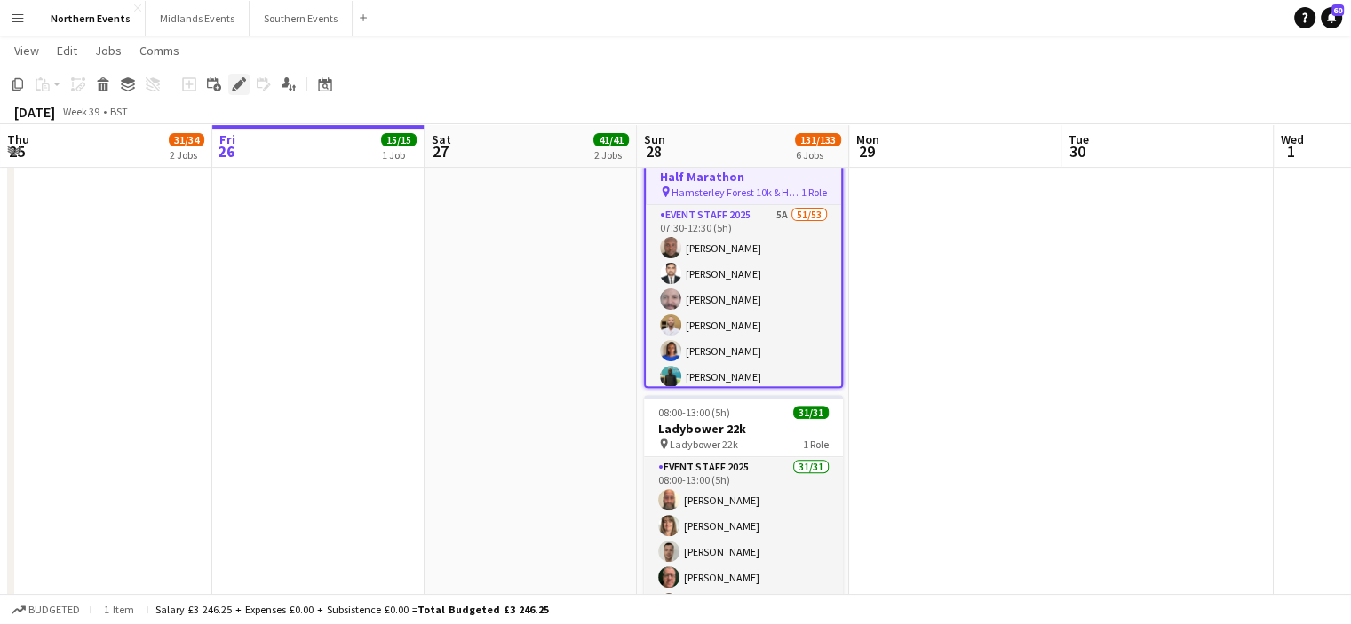
click at [238, 81] on icon "Edit" at bounding box center [239, 84] width 14 height 14
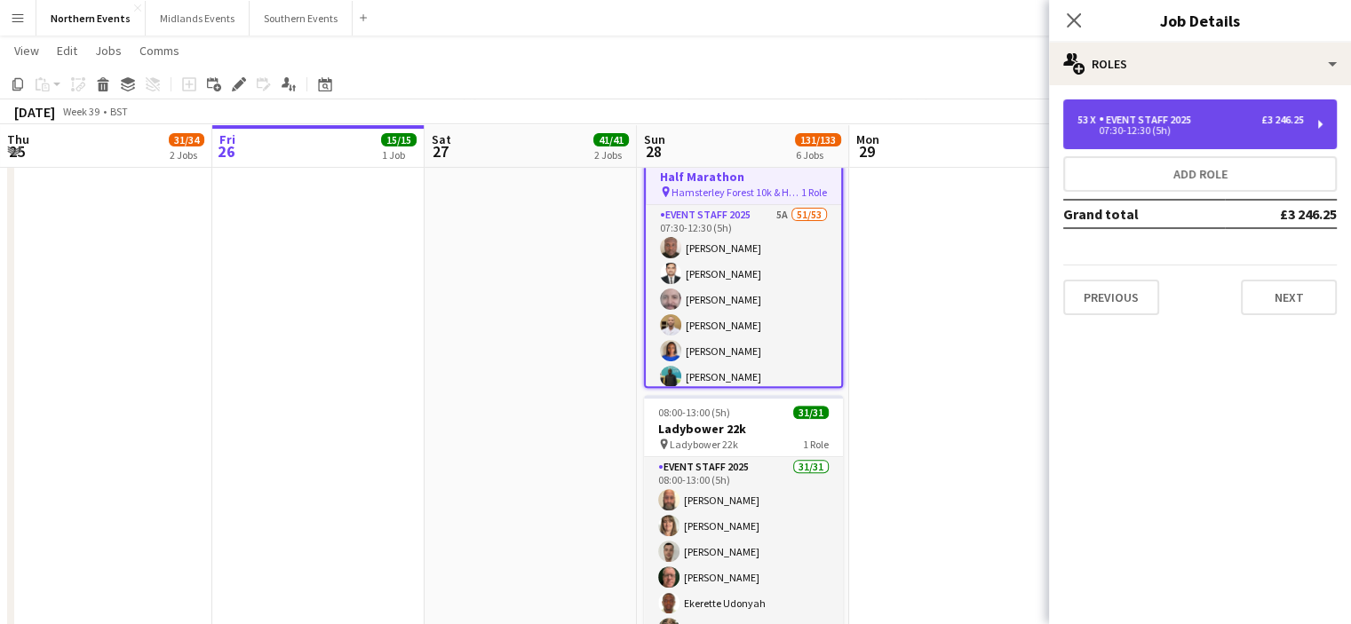
click at [1222, 136] on div "53 x Event Staff 2025 £3 246.25 07:30-12:30 (5h)" at bounding box center [1200, 124] width 274 height 50
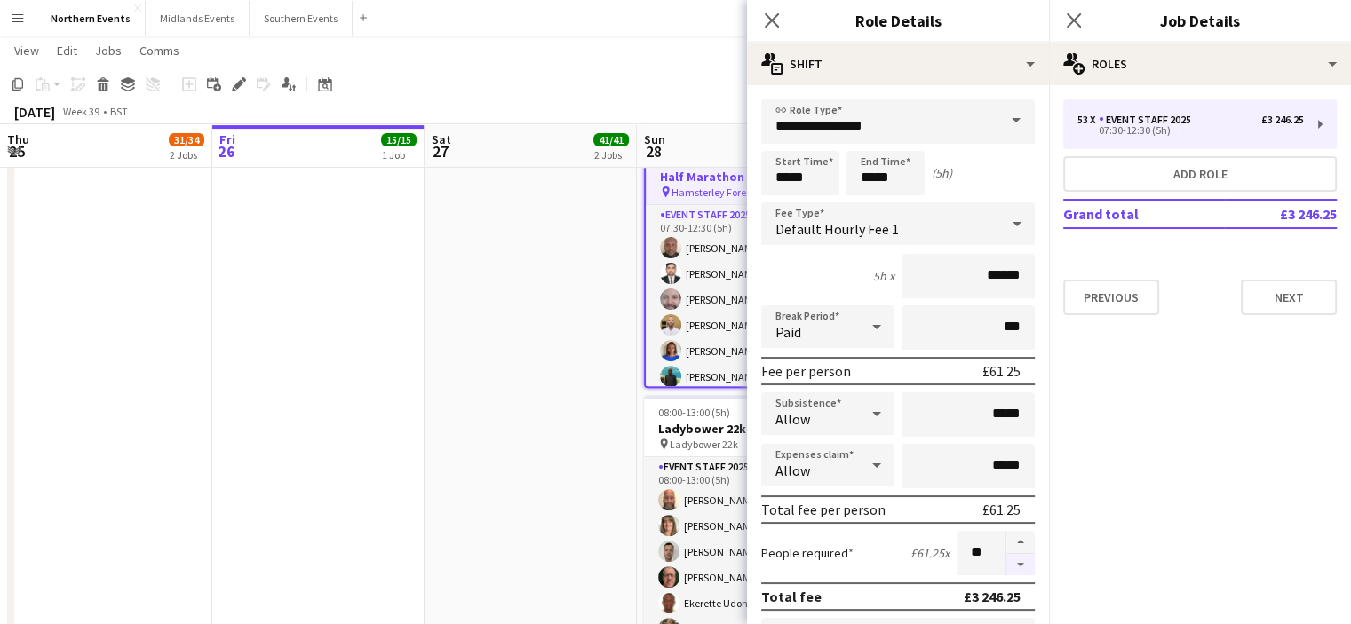
click at [1009, 554] on button "button" at bounding box center [1020, 565] width 28 height 22
type input "**"
click at [1070, 12] on icon "Close pop-in" at bounding box center [1073, 20] width 17 height 17
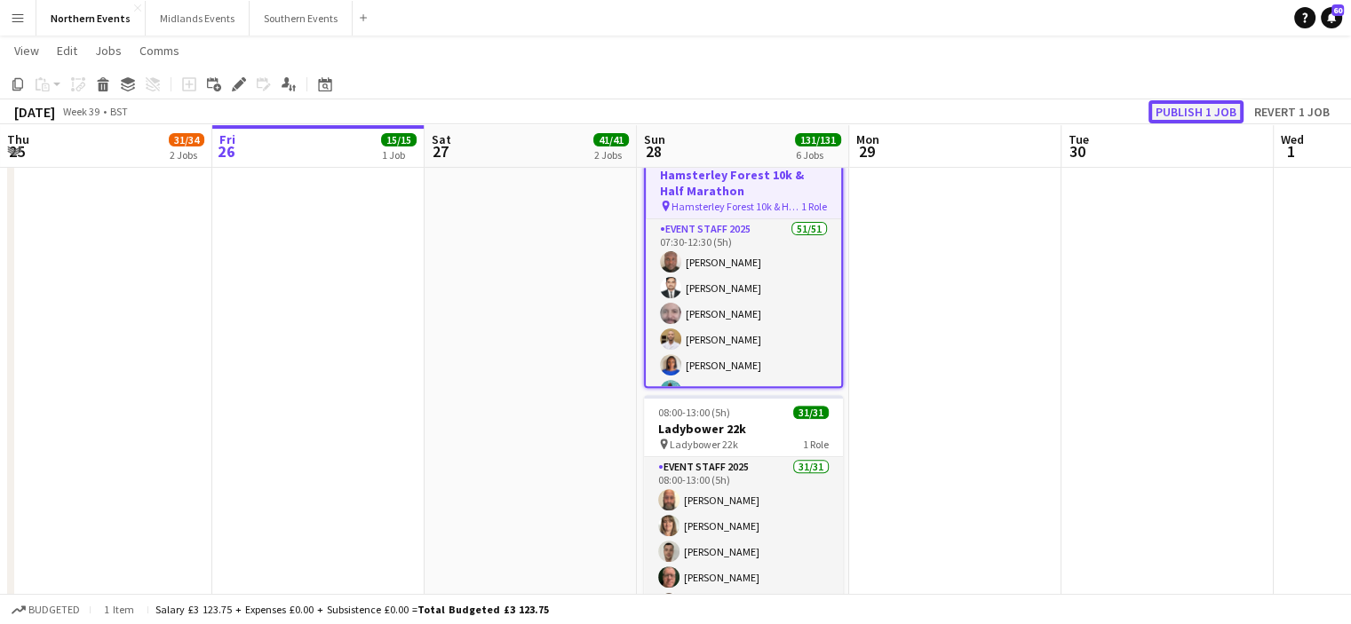
click at [1185, 107] on button "Publish 1 job" at bounding box center [1196, 111] width 95 height 23
